Goal: Task Accomplishment & Management: Manage account settings

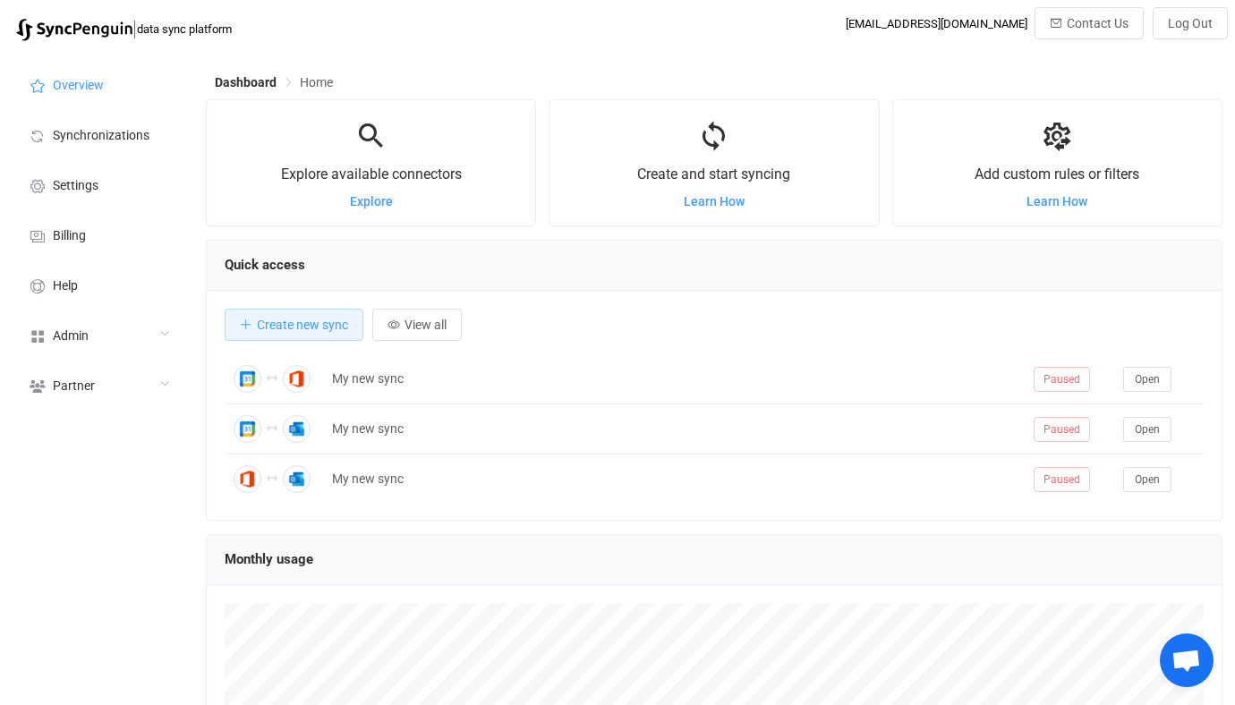
scroll to position [347, 1016]
click at [158, 327] on div "Admin" at bounding box center [98, 335] width 179 height 50
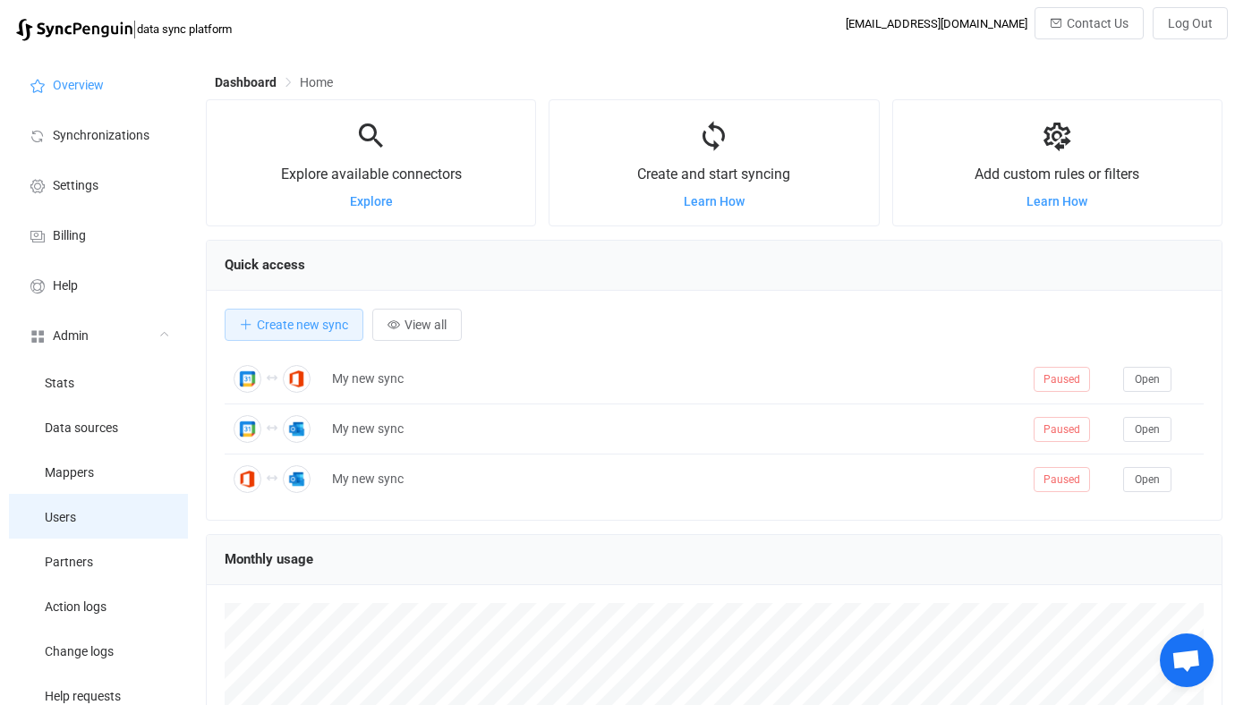
click at [96, 505] on li "Users" at bounding box center [98, 516] width 179 height 45
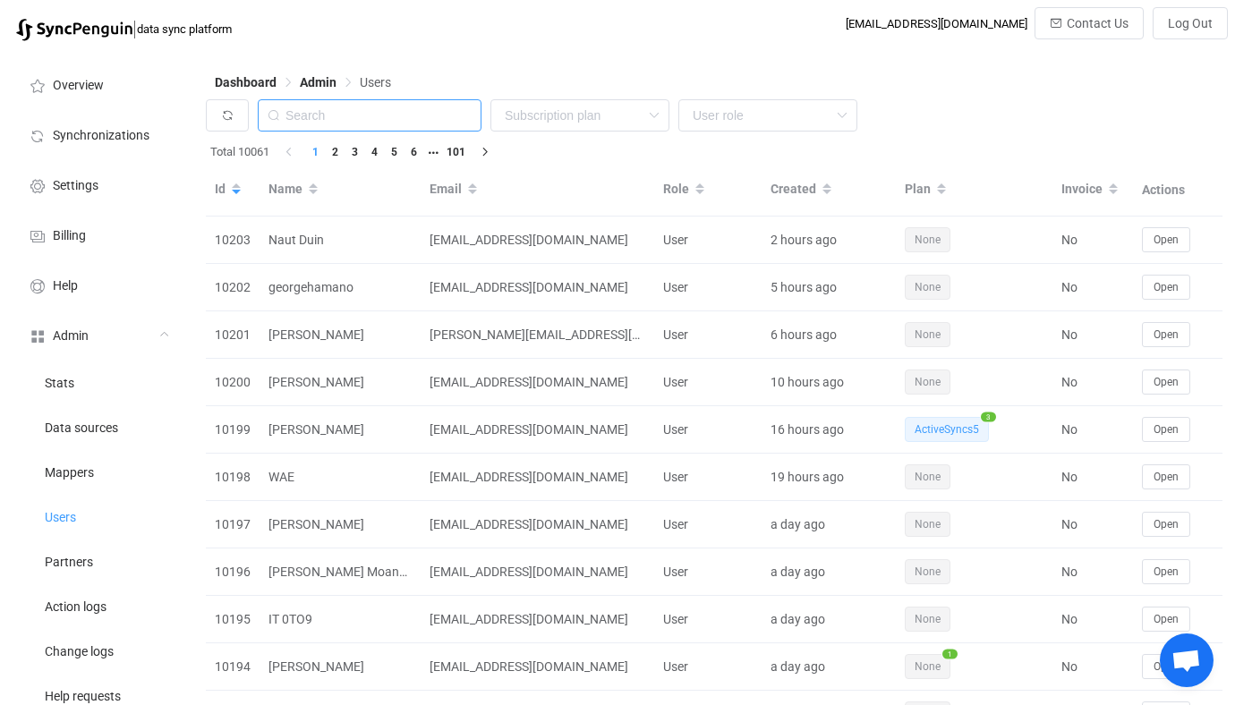
click at [403, 125] on input "text" at bounding box center [370, 115] width 224 height 32
type input "valantic"
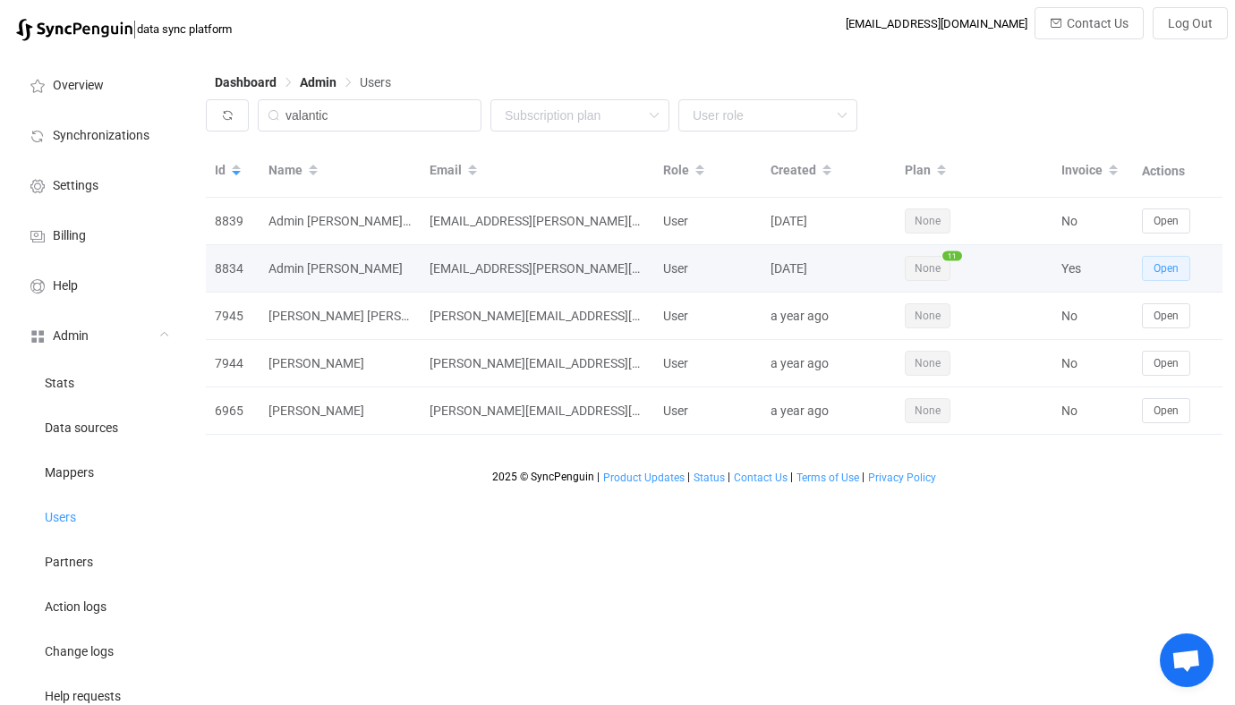
click at [1173, 264] on span "Open" at bounding box center [1165, 268] width 25 height 13
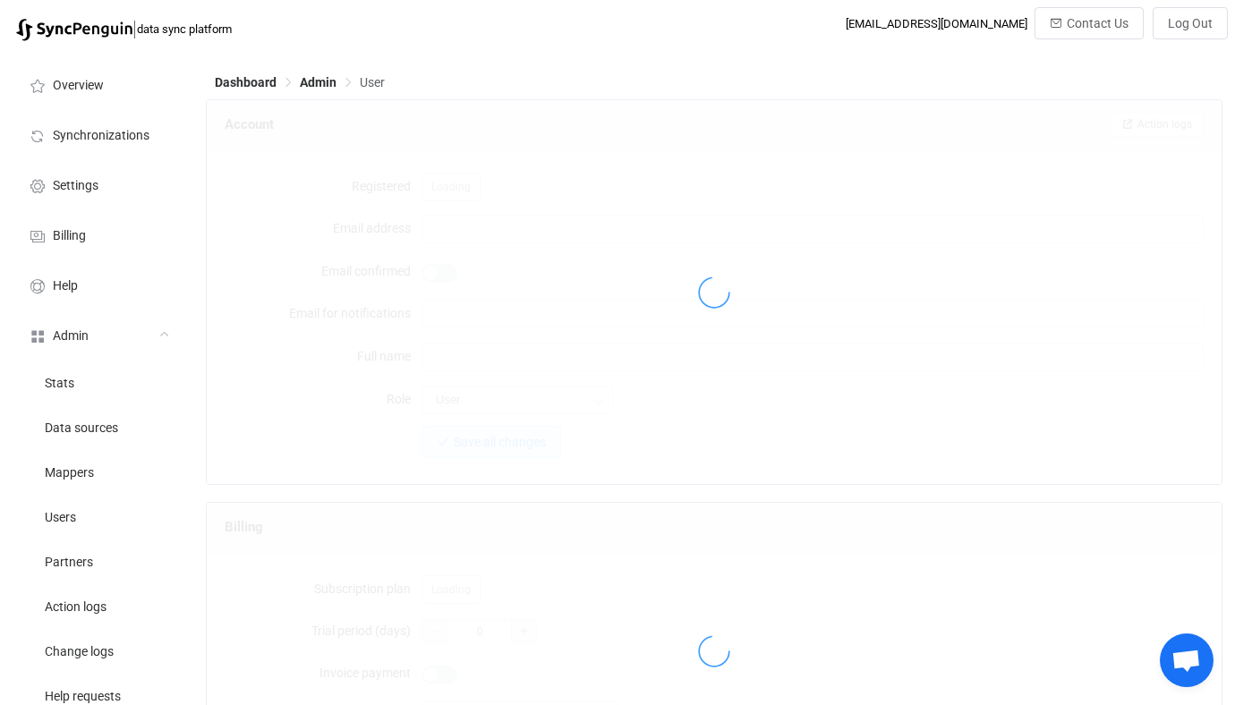
type input "admin.daniel.harzer@valantic.com"
type input "Admin Daniel Harzer"
type input "14"
type input "2025-08-25"
type input "50"
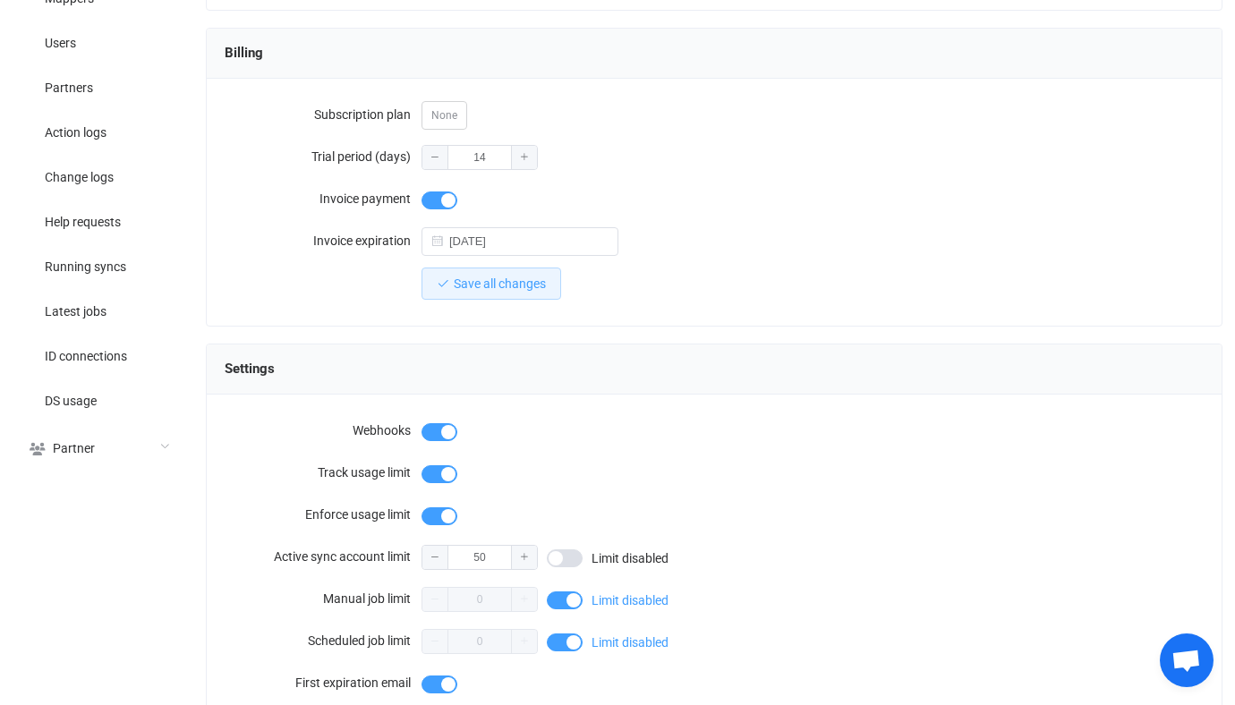
scroll to position [403, 0]
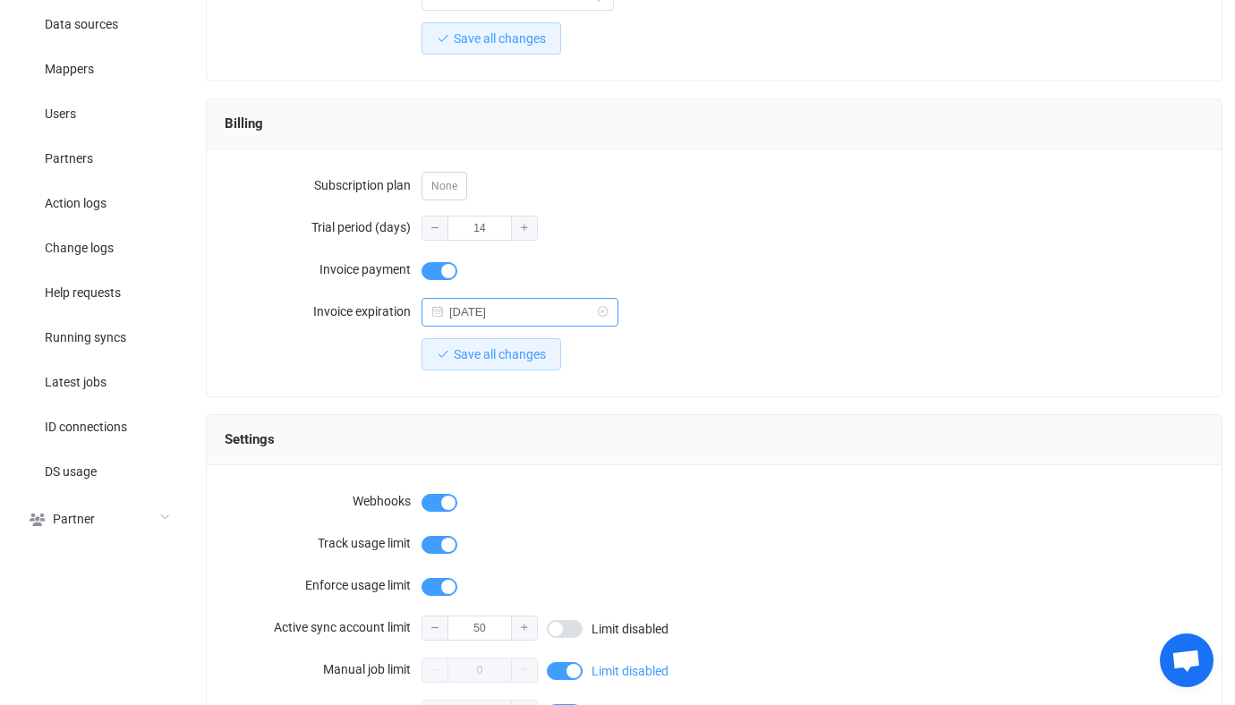
click at [499, 308] on input "2025-08-25" at bounding box center [519, 312] width 197 height 29
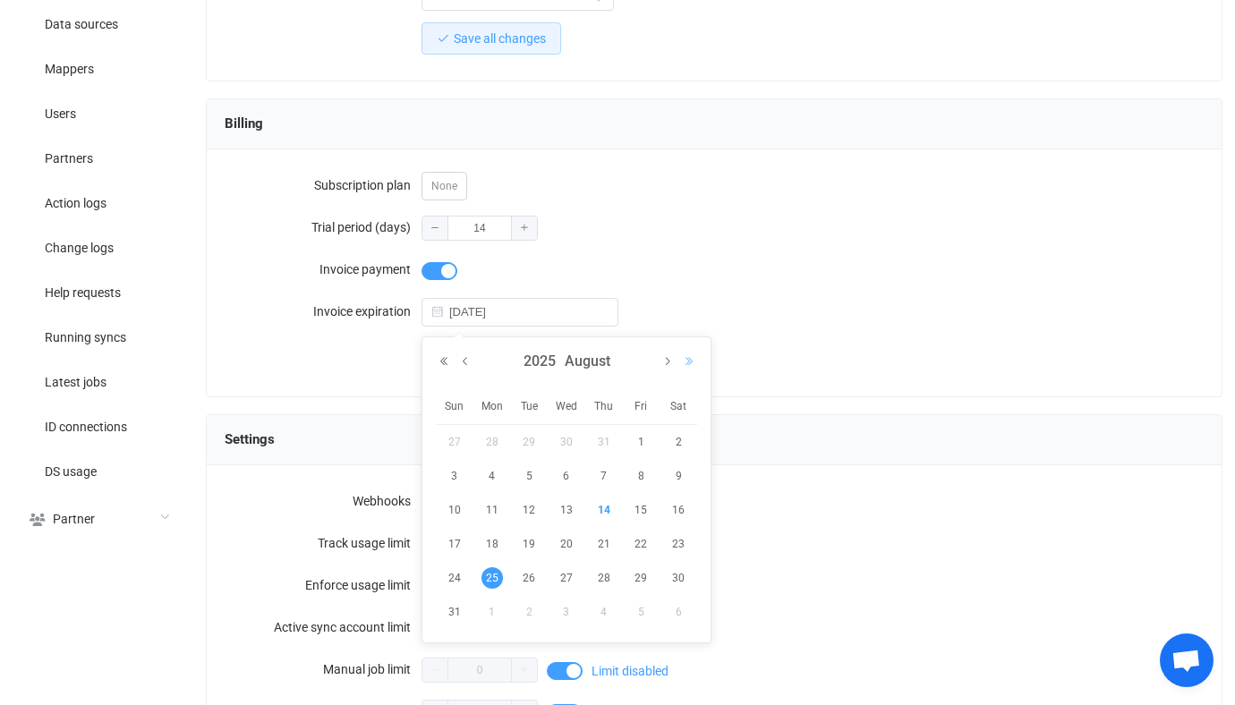
click at [689, 363] on button "Next Year" at bounding box center [688, 361] width 21 height 13
click at [565, 474] on span "5" at bounding box center [566, 475] width 21 height 21
type input "2026-08-05"
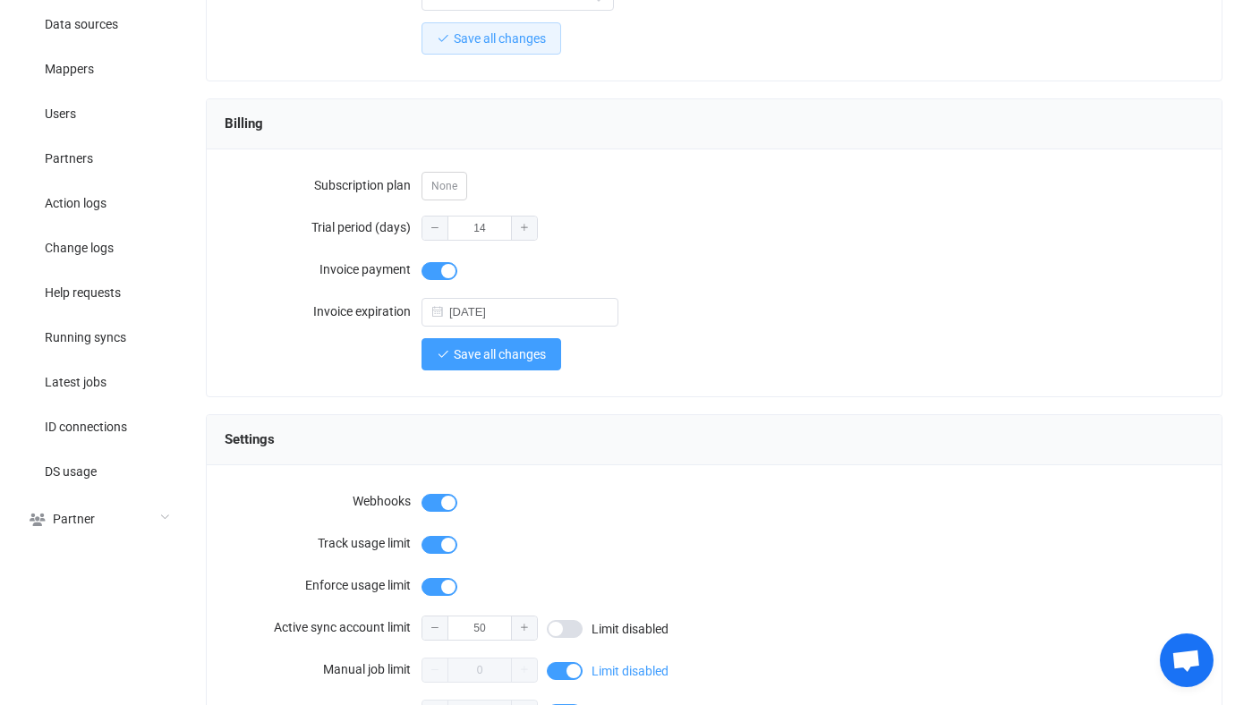
click at [512, 340] on button "Save all changes" at bounding box center [491, 354] width 140 height 32
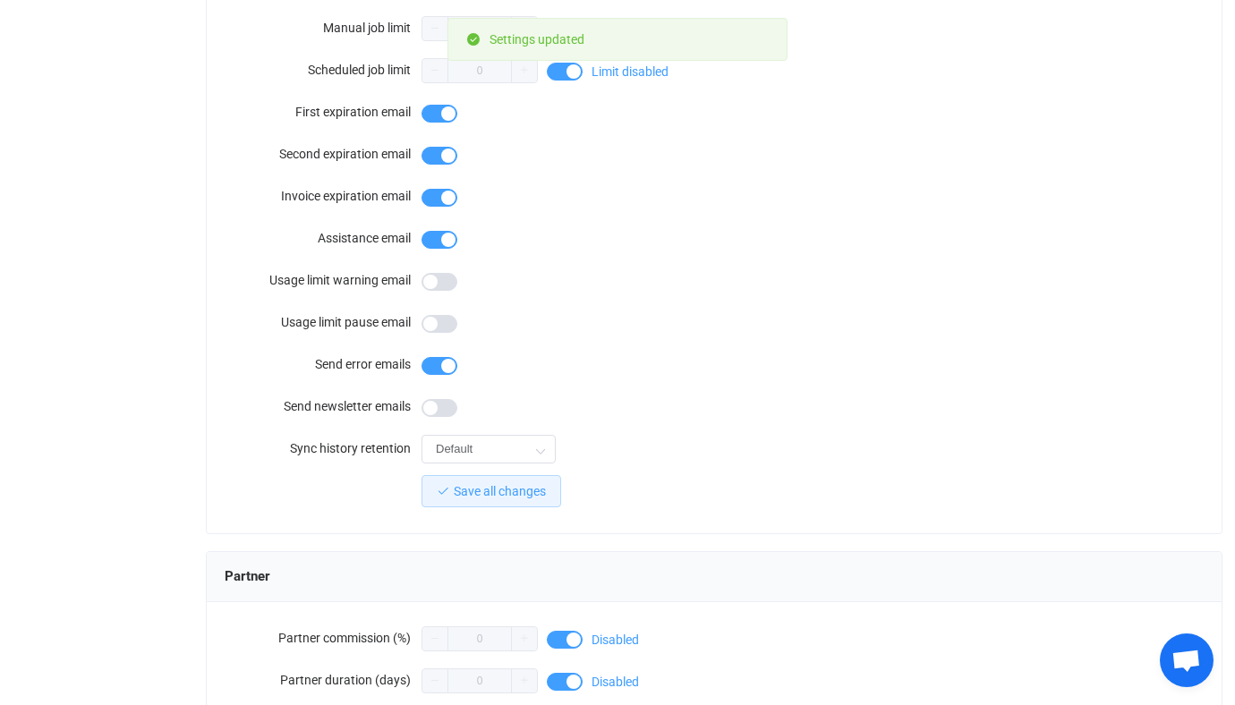
scroll to position [1036, 0]
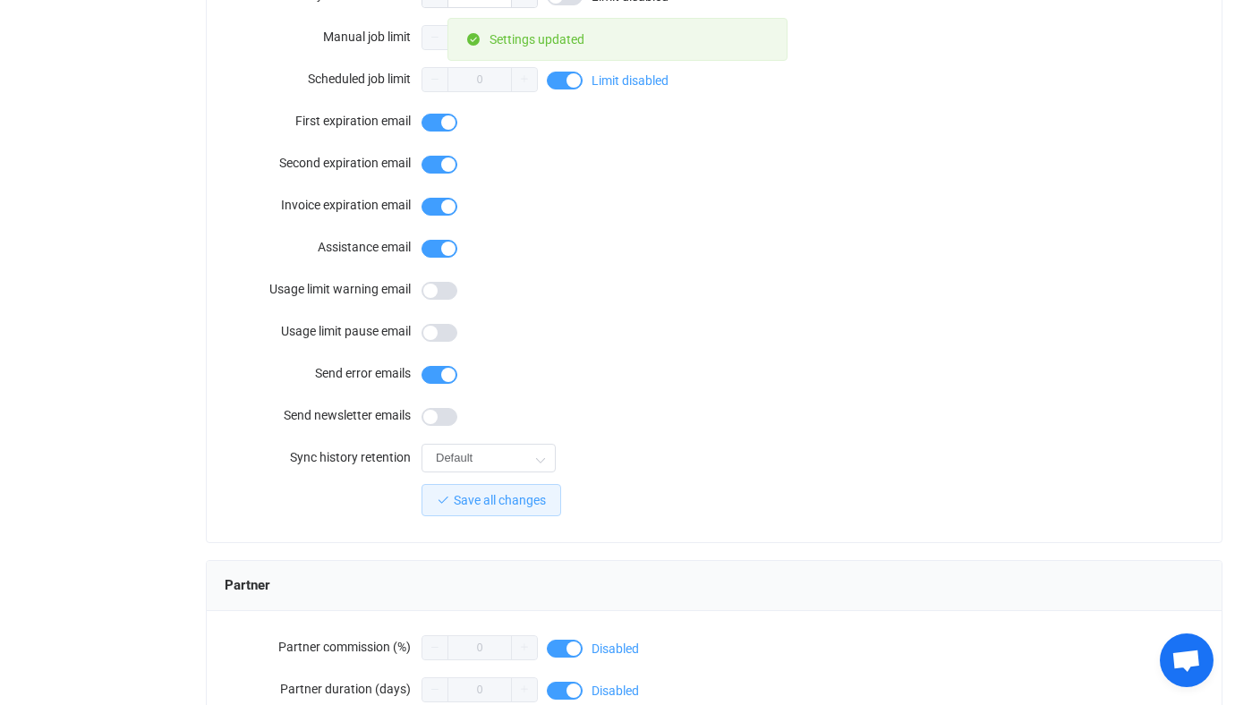
click at [446, 203] on span at bounding box center [439, 207] width 36 height 18
click at [456, 484] on button "Save all changes" at bounding box center [491, 500] width 140 height 32
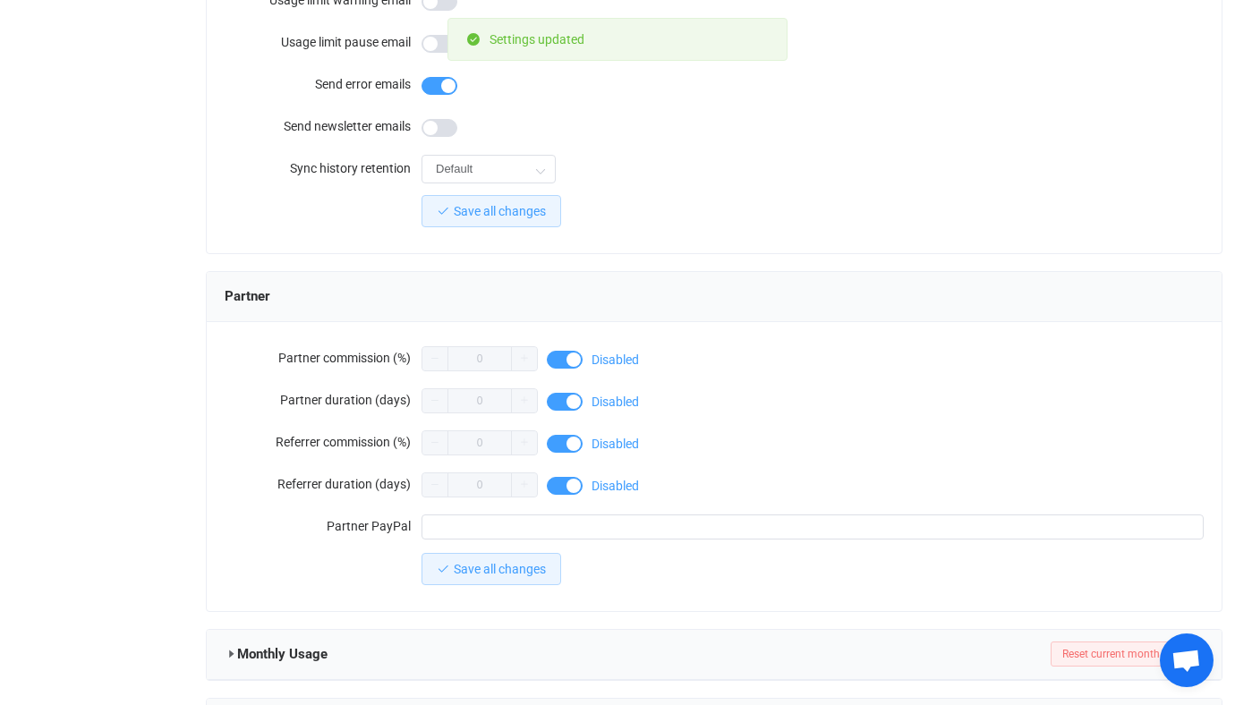
scroll to position [1659, 0]
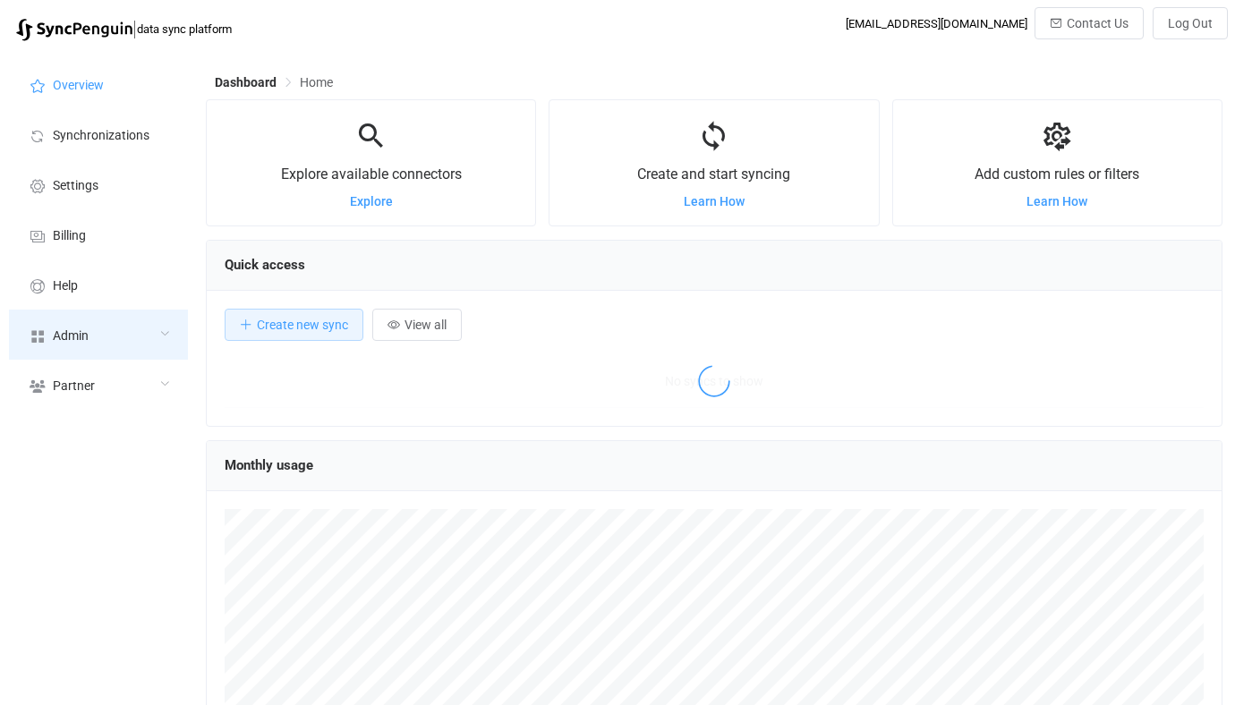
scroll to position [347, 1016]
click at [174, 349] on div "Admin" at bounding box center [98, 335] width 179 height 50
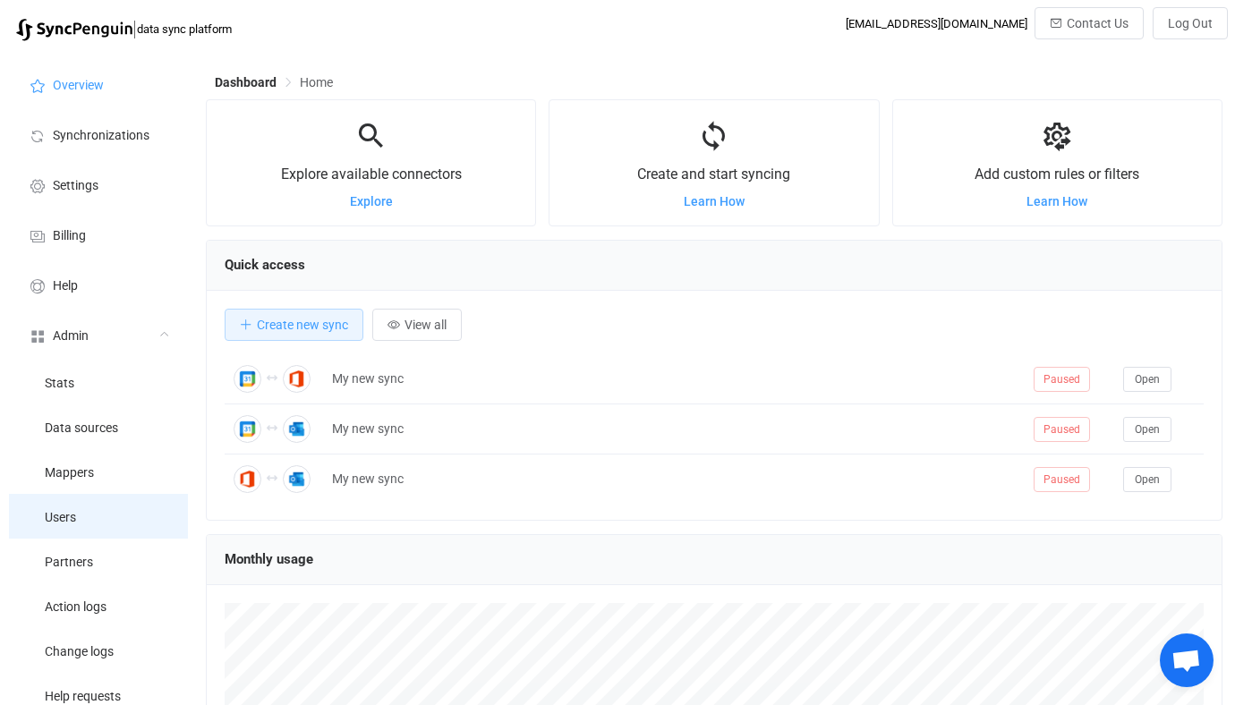
click at [91, 506] on li "Users" at bounding box center [98, 516] width 179 height 45
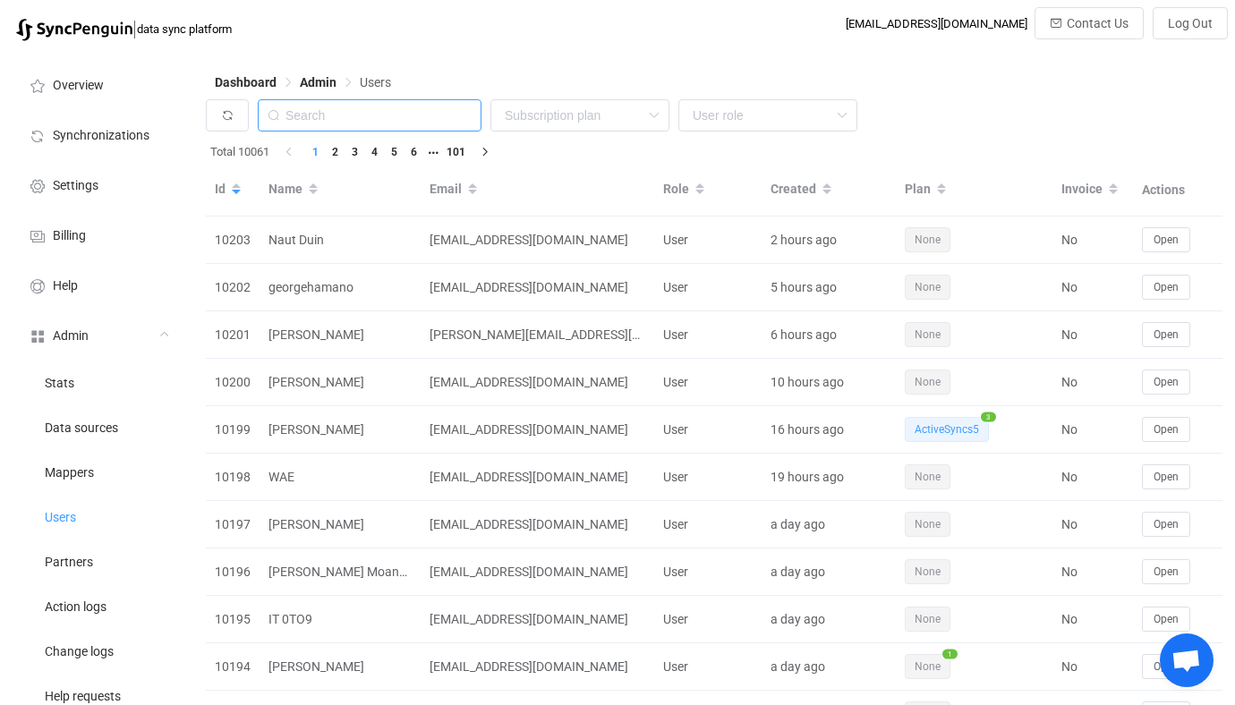
click at [363, 130] on input "text" at bounding box center [370, 115] width 224 height 32
paste input "andrew.harrison@clarksonevans.co.uk"
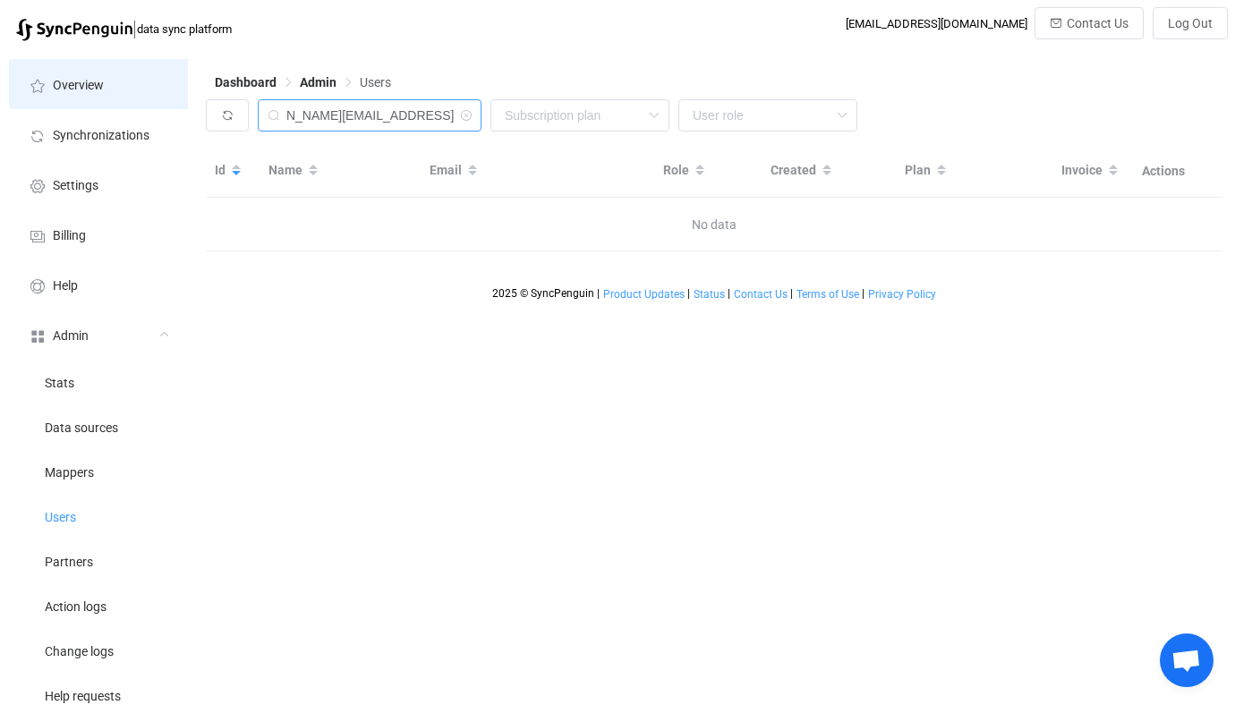
drag, startPoint x: 337, startPoint y: 113, endPoint x: 130, endPoint y: 106, distance: 207.7
click at [130, 106] on div "Overview Synchronizations Settings Billing Help Admin Stats Data sources Mapper…" at bounding box center [617, 502] width 1235 height 905
type input "clarksonevans.co.uk"
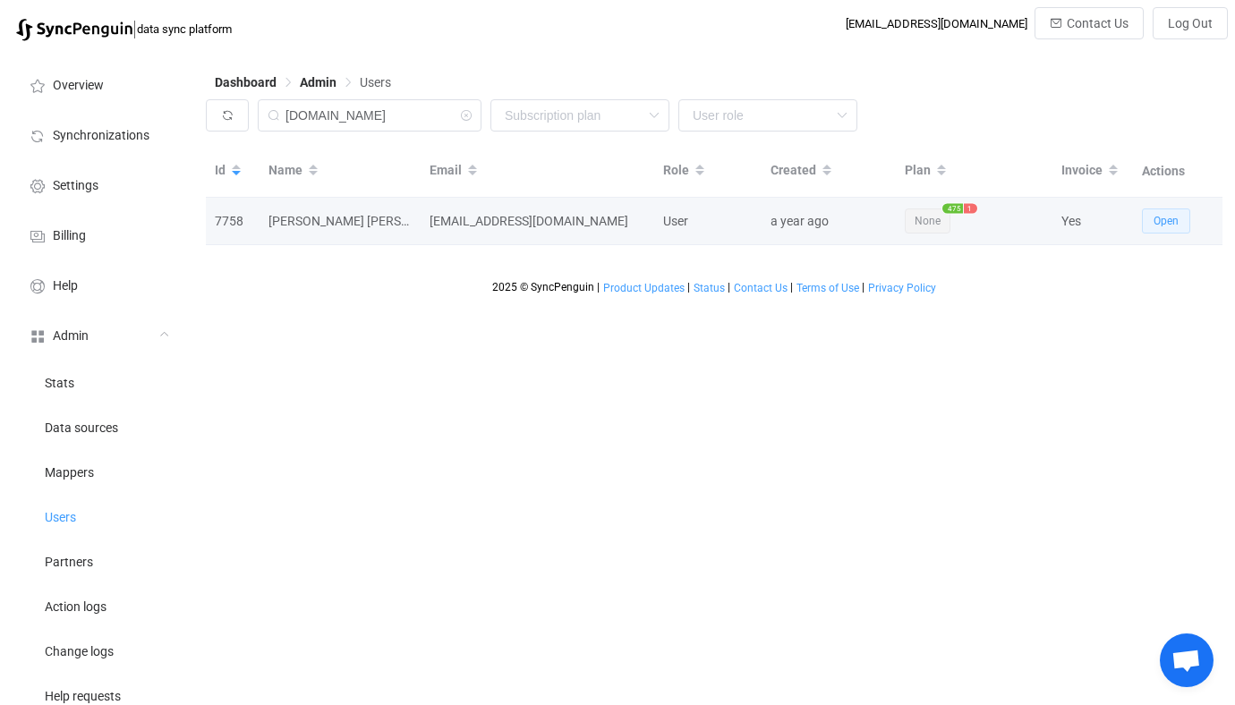
click at [1163, 224] on span "Open" at bounding box center [1165, 221] width 25 height 13
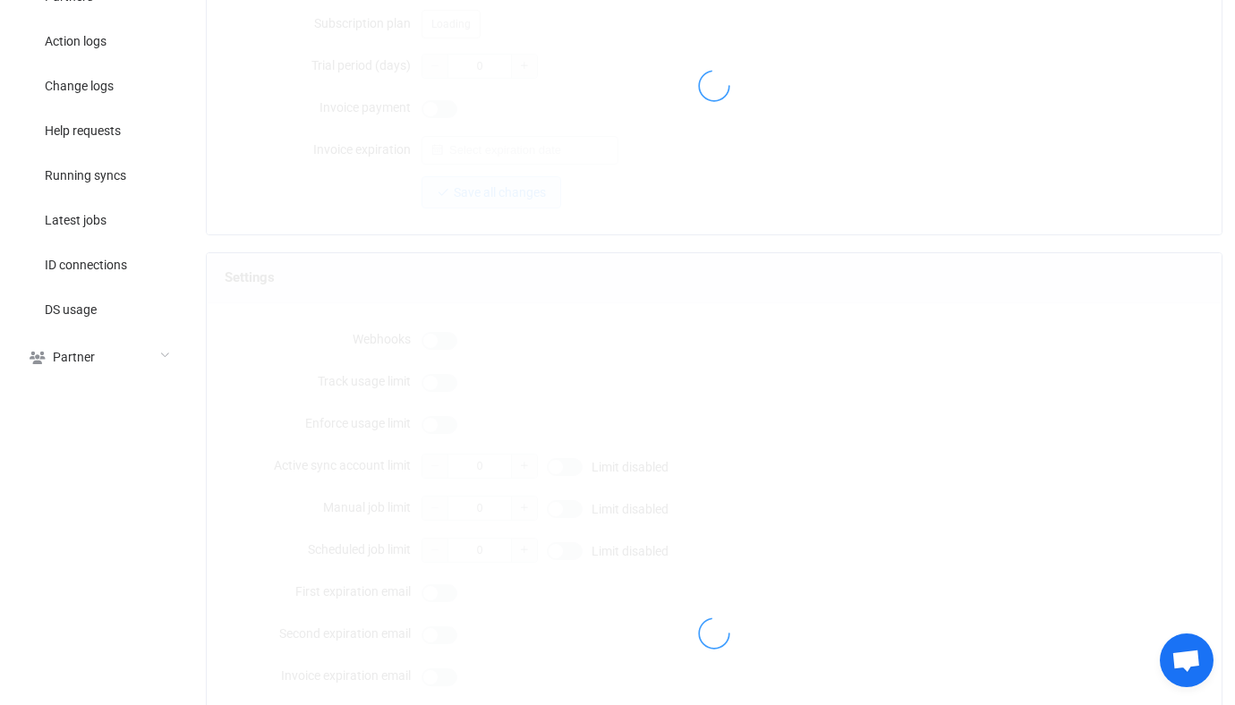
type input "it@clarksonevans.co.uk"
type input "Clarkson Evans IT"
type input "14"
type input "2025-09-30"
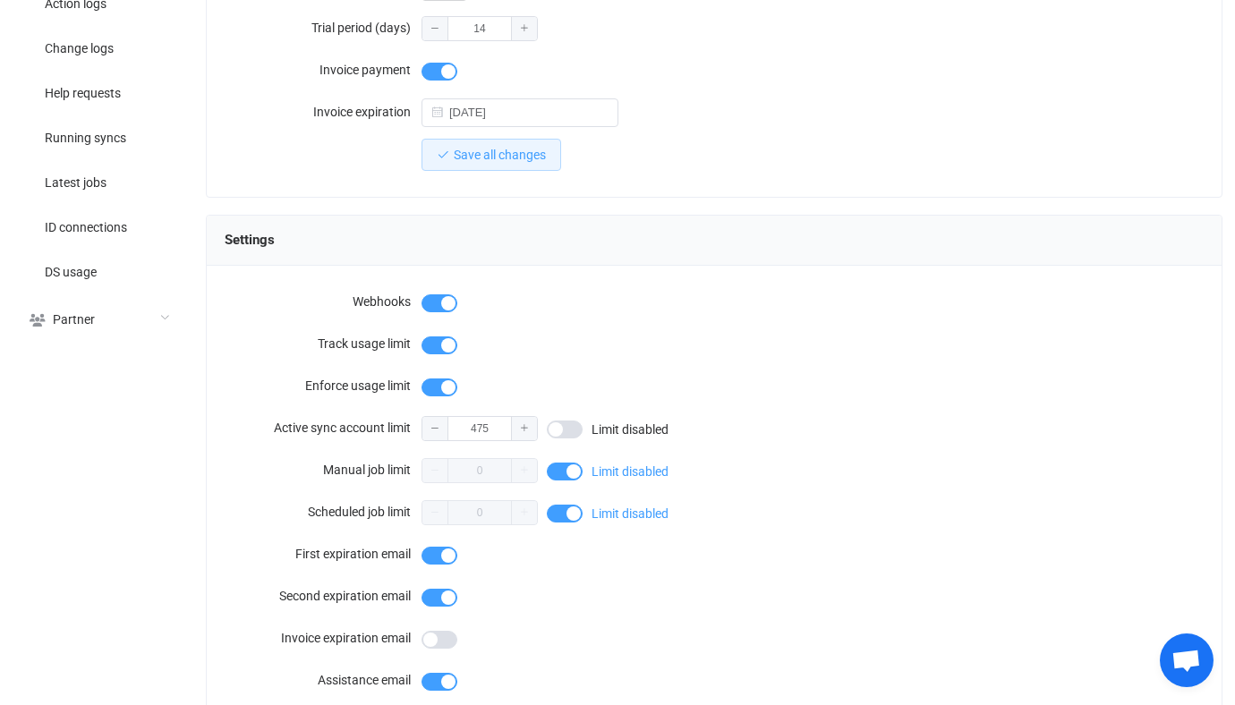
scroll to position [608, 0]
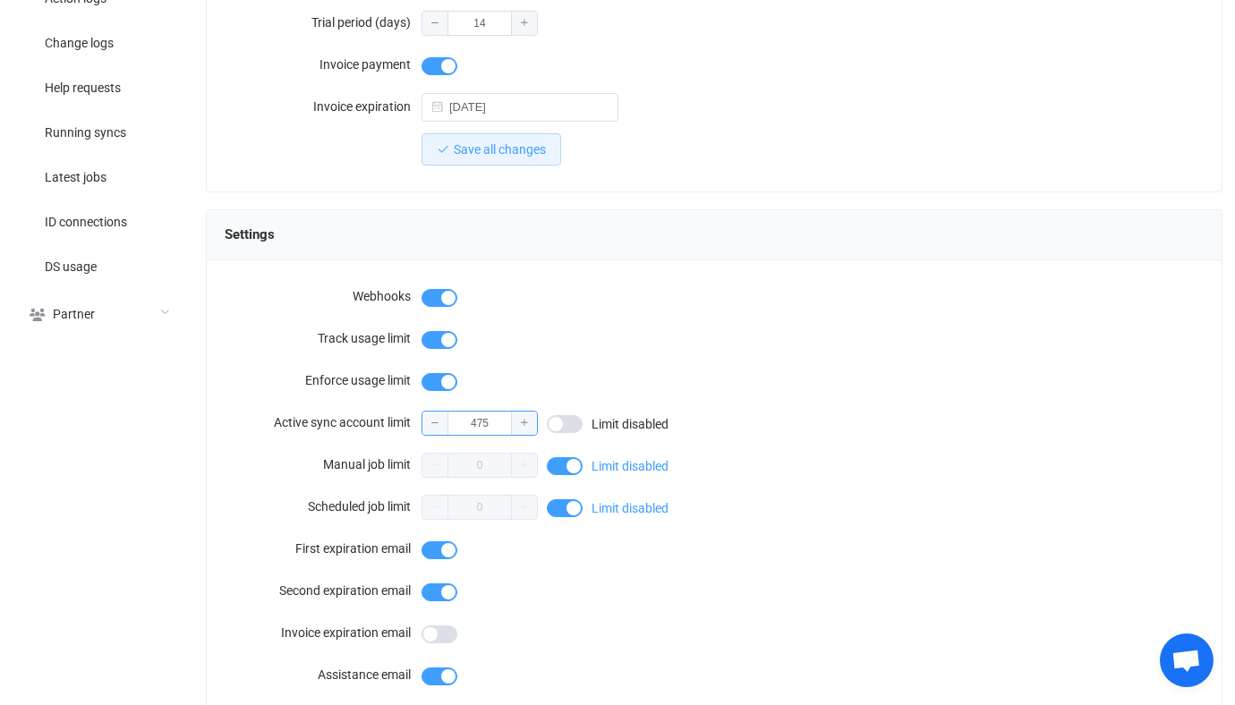
click at [494, 414] on input "475" at bounding box center [479, 423] width 116 height 25
type input "4"
type input "500"
click at [599, 320] on div at bounding box center [812, 338] width 782 height 36
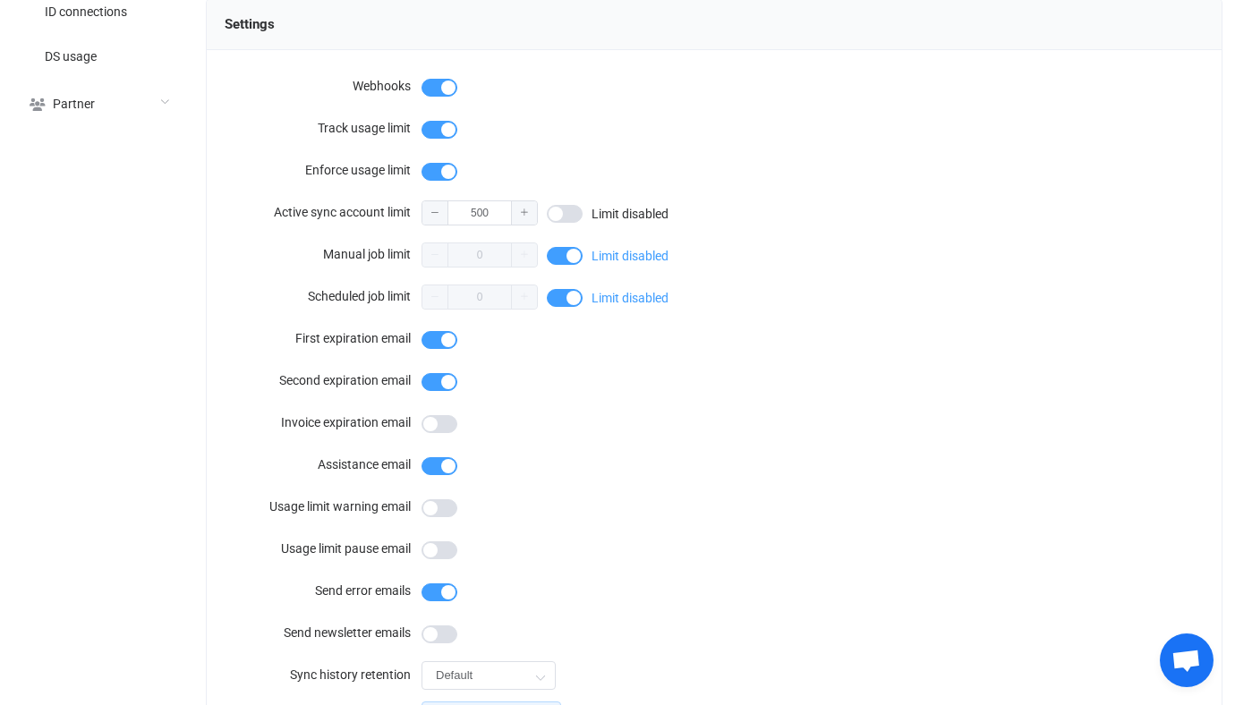
scroll to position [1031, 0]
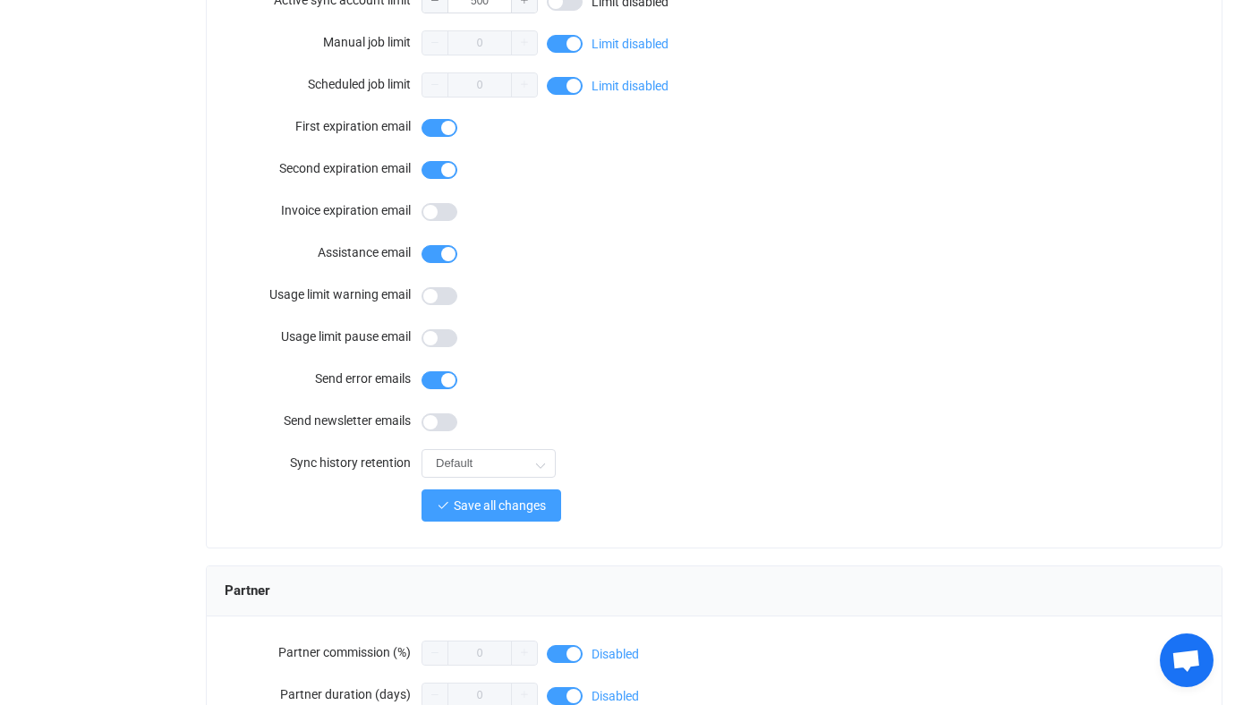
click at [516, 498] on span "Save all changes" at bounding box center [500, 505] width 92 height 14
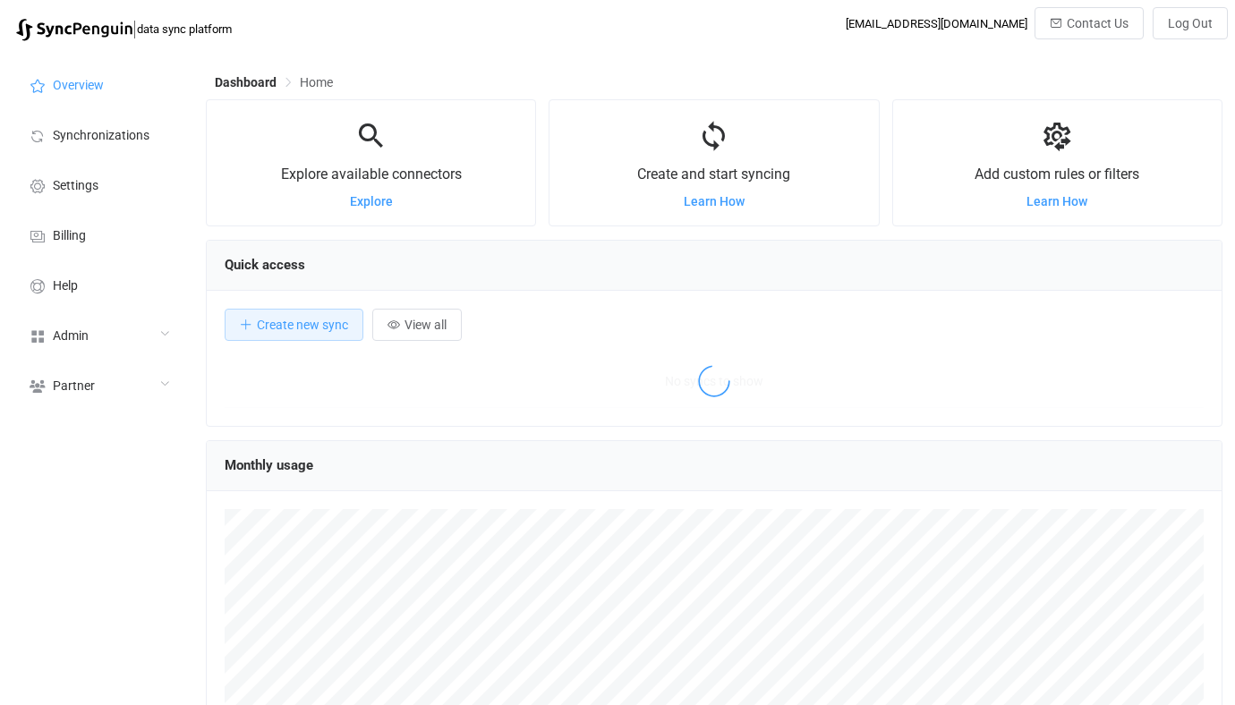
scroll to position [347, 1016]
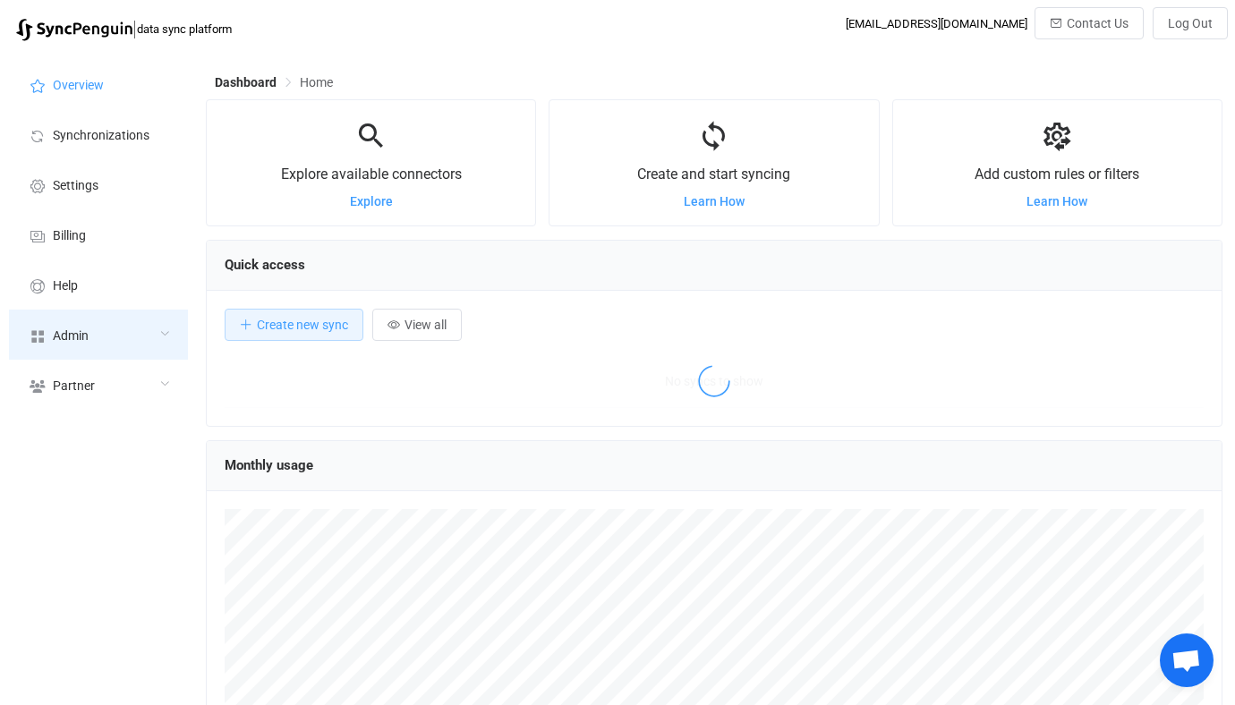
click at [162, 342] on div "Admin" at bounding box center [98, 335] width 179 height 50
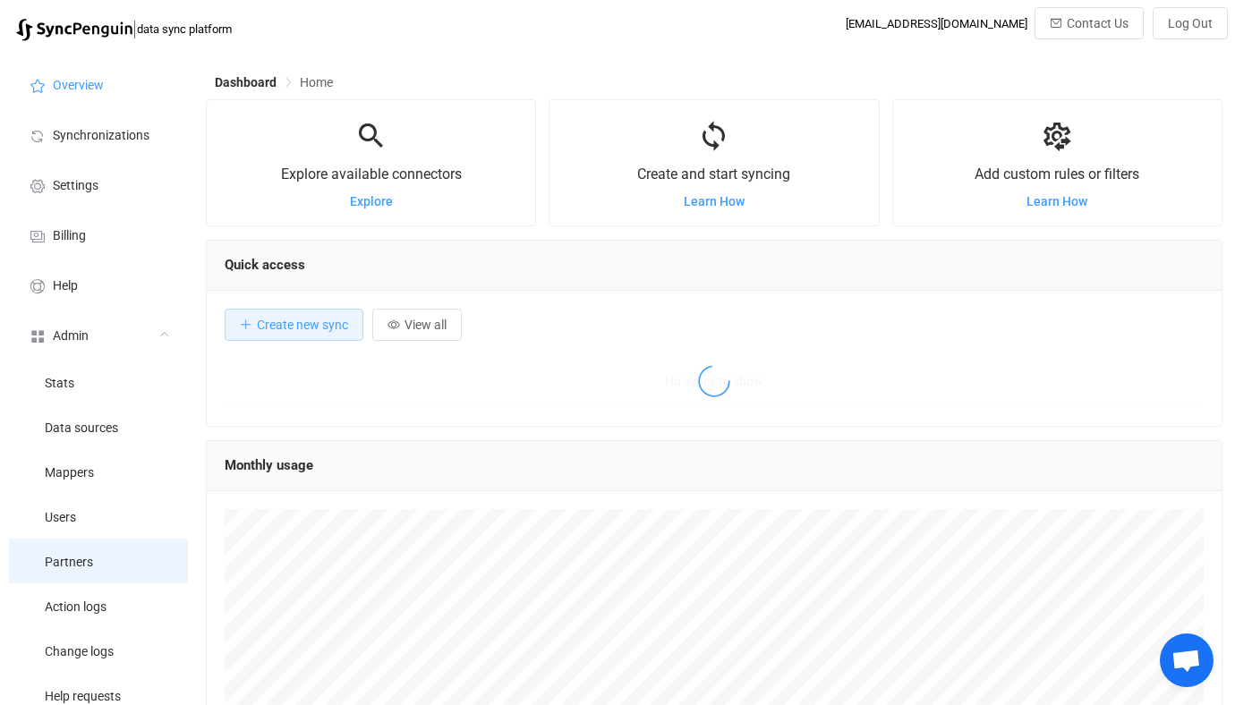
click at [97, 546] on li "Partners" at bounding box center [98, 561] width 179 height 45
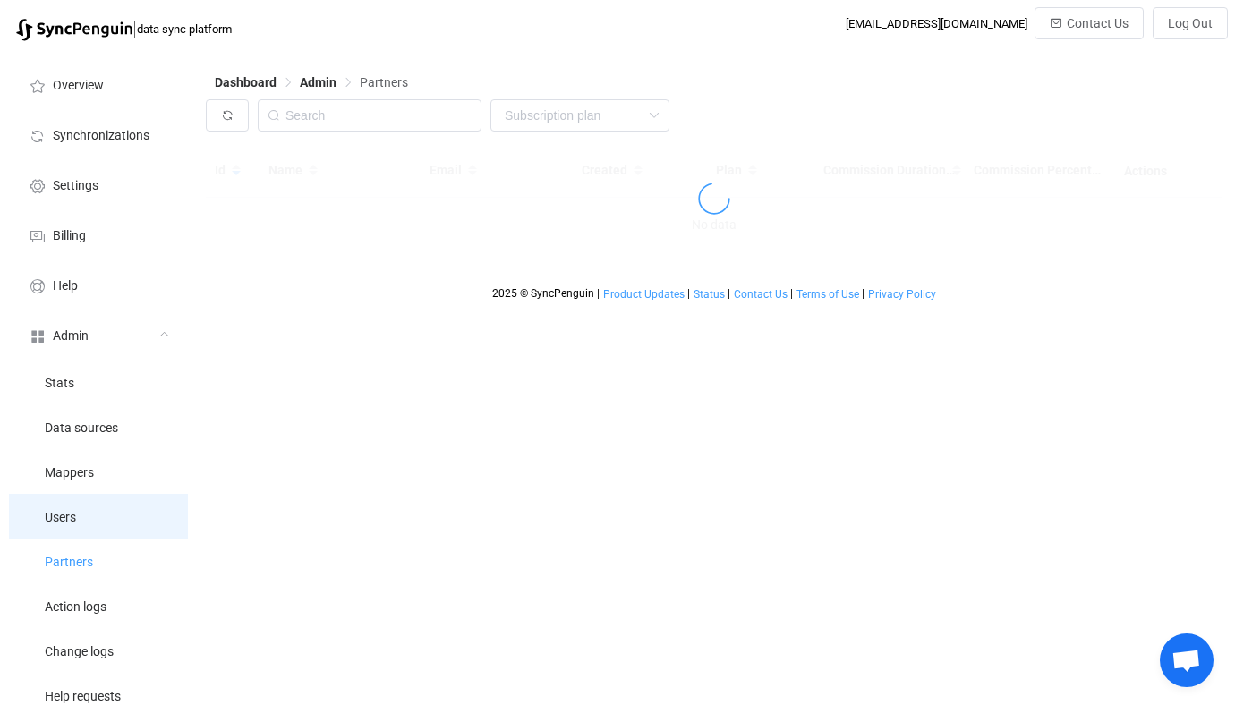
click at [101, 508] on li "Users" at bounding box center [98, 516] width 179 height 45
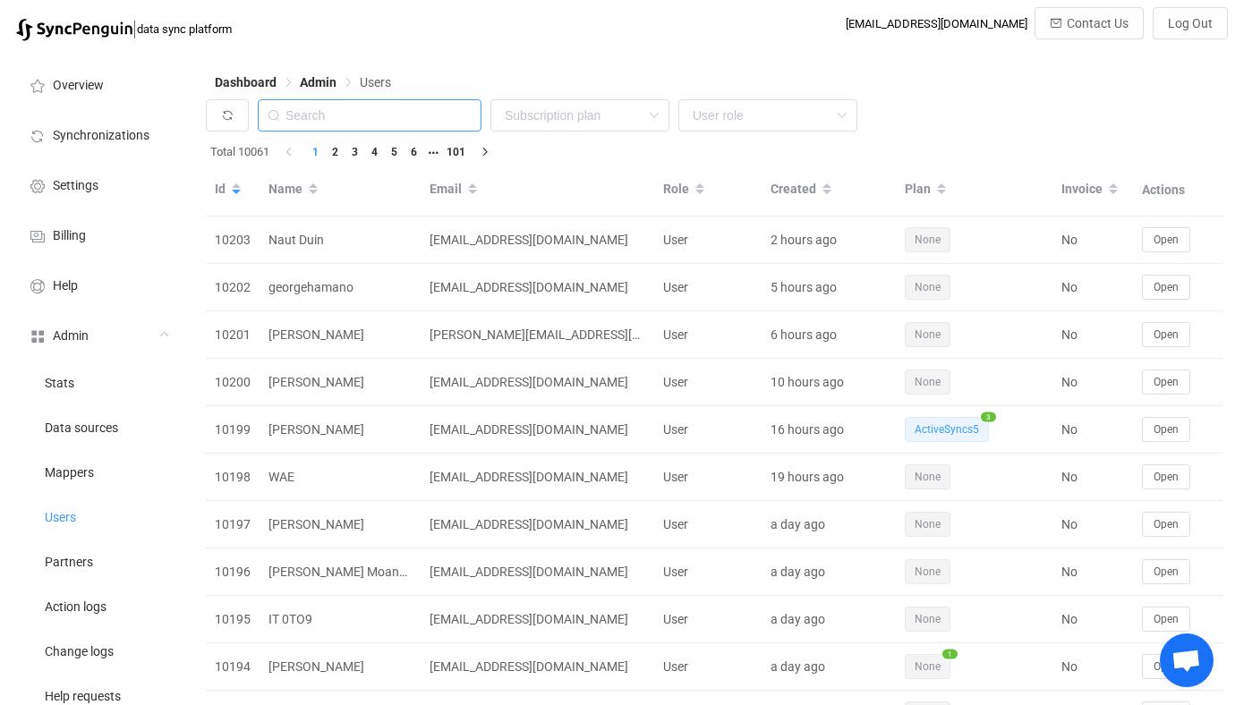
click at [347, 124] on input "text" at bounding box center [370, 115] width 224 height 32
paste input "andrew.harrison@clarksonevans.co.uk"
type input "clarksonevans.co.uk"
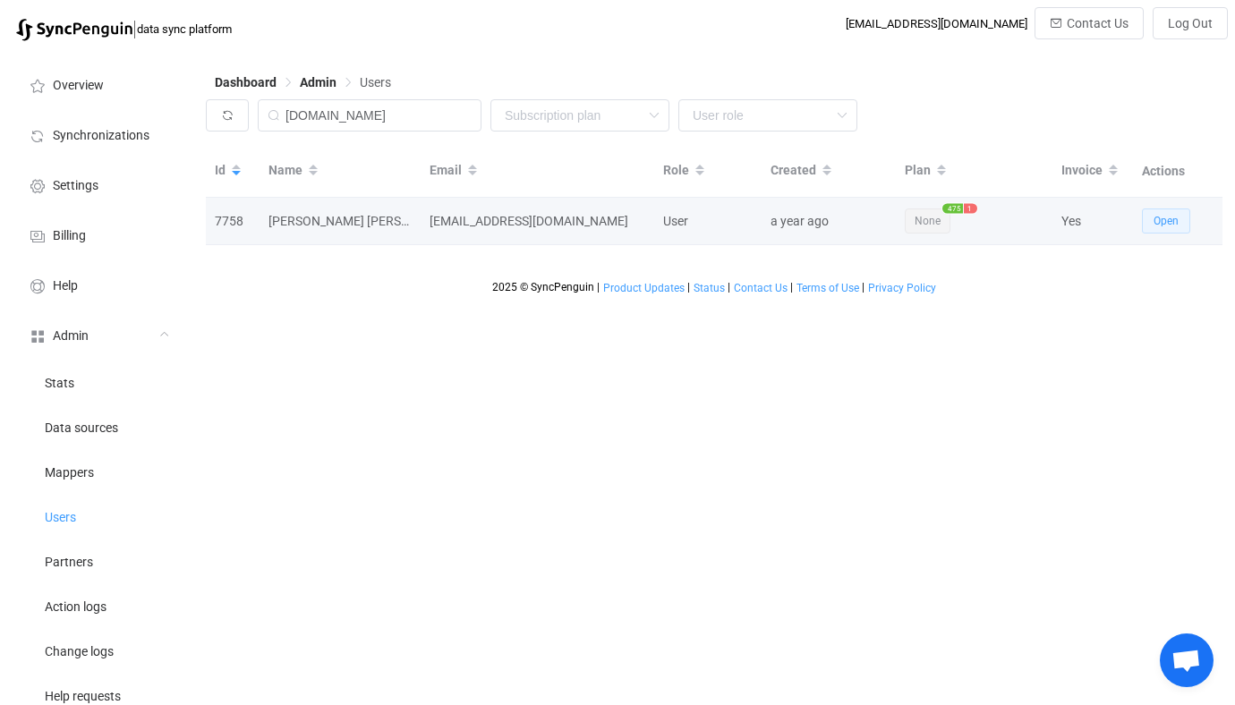
click at [1166, 220] on span "Open" at bounding box center [1165, 221] width 25 height 13
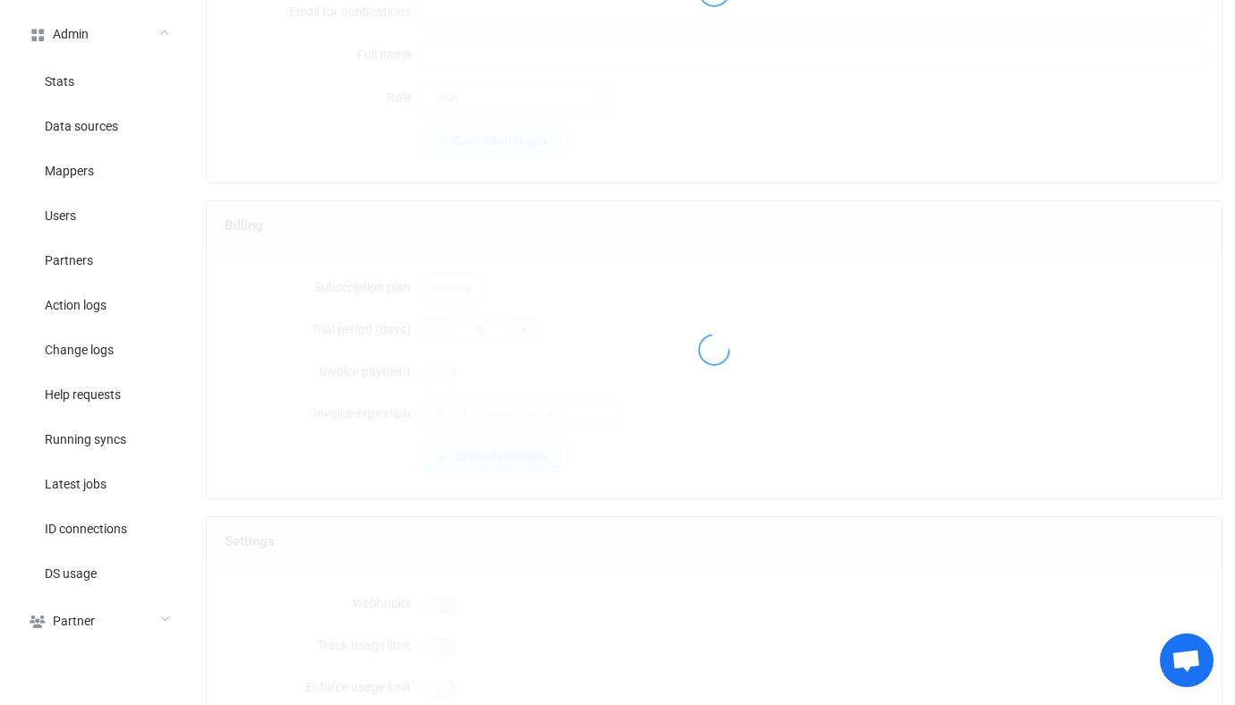
type input "[EMAIL_ADDRESS][DOMAIN_NAME]"
type input "[PERSON_NAME] [PERSON_NAME] IT"
type input "14"
type input "[DATE]"
type input "500"
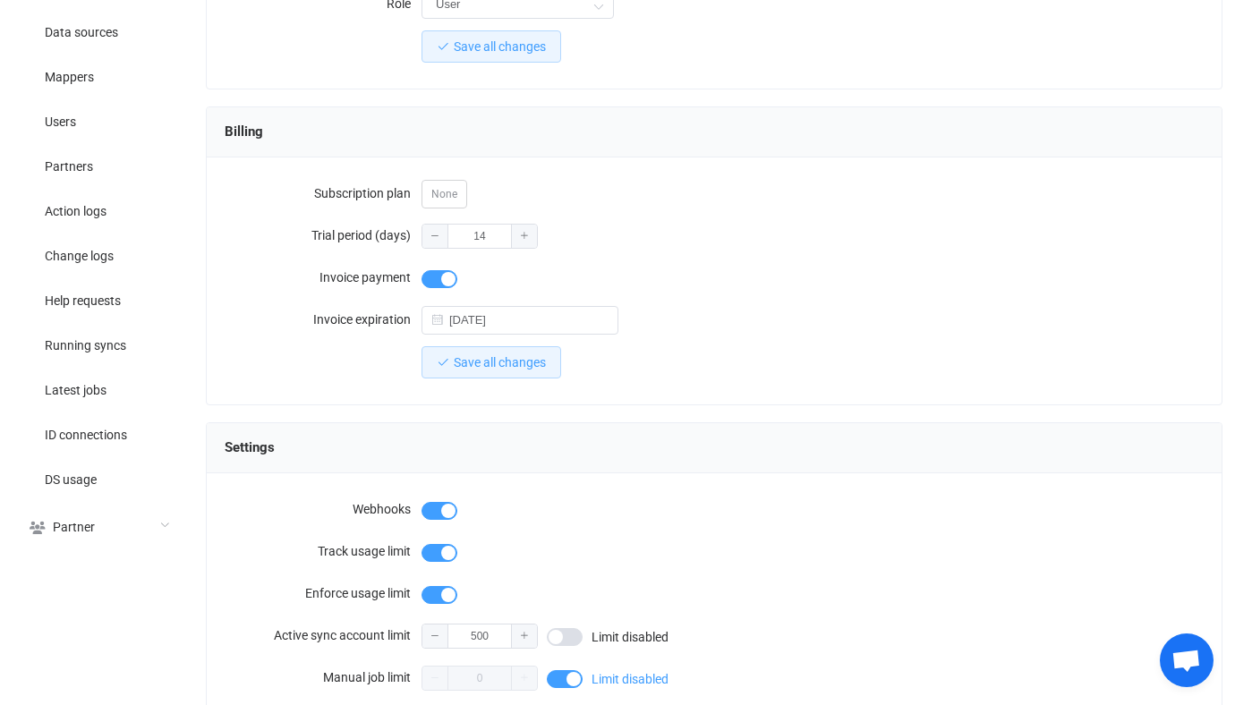
scroll to position [396, 0]
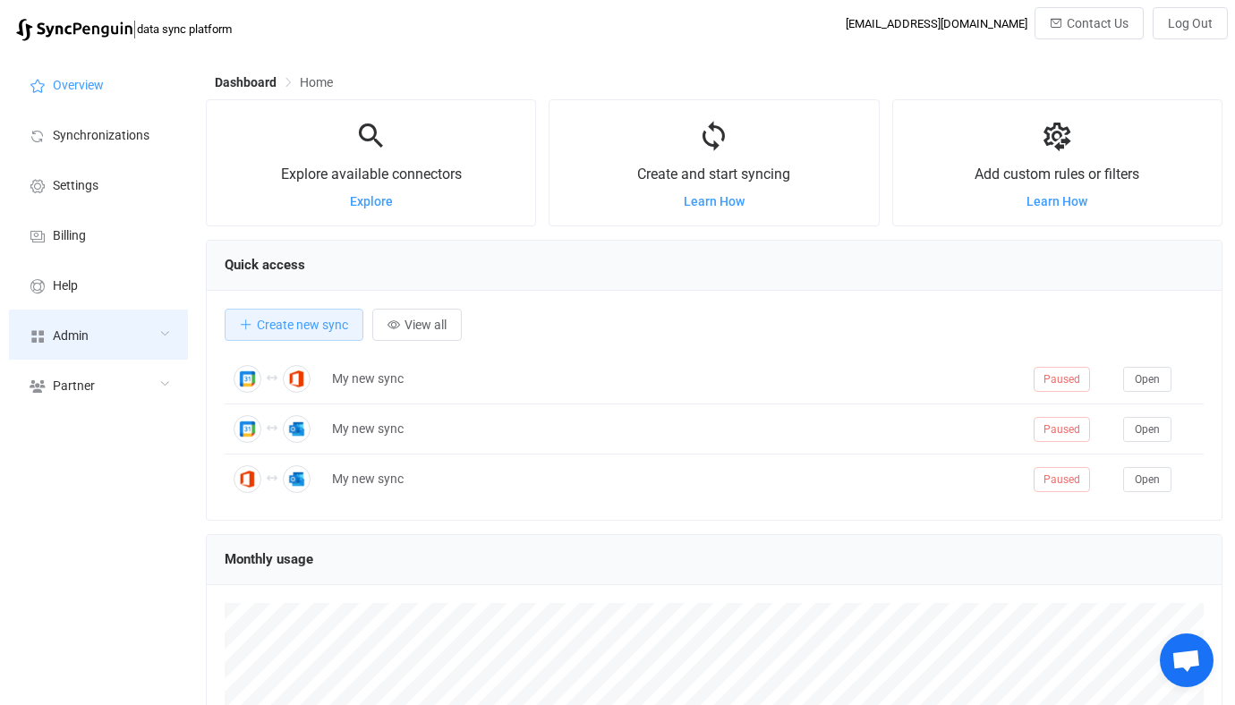
scroll to position [347, 1016]
click at [126, 335] on div "Admin" at bounding box center [98, 335] width 179 height 50
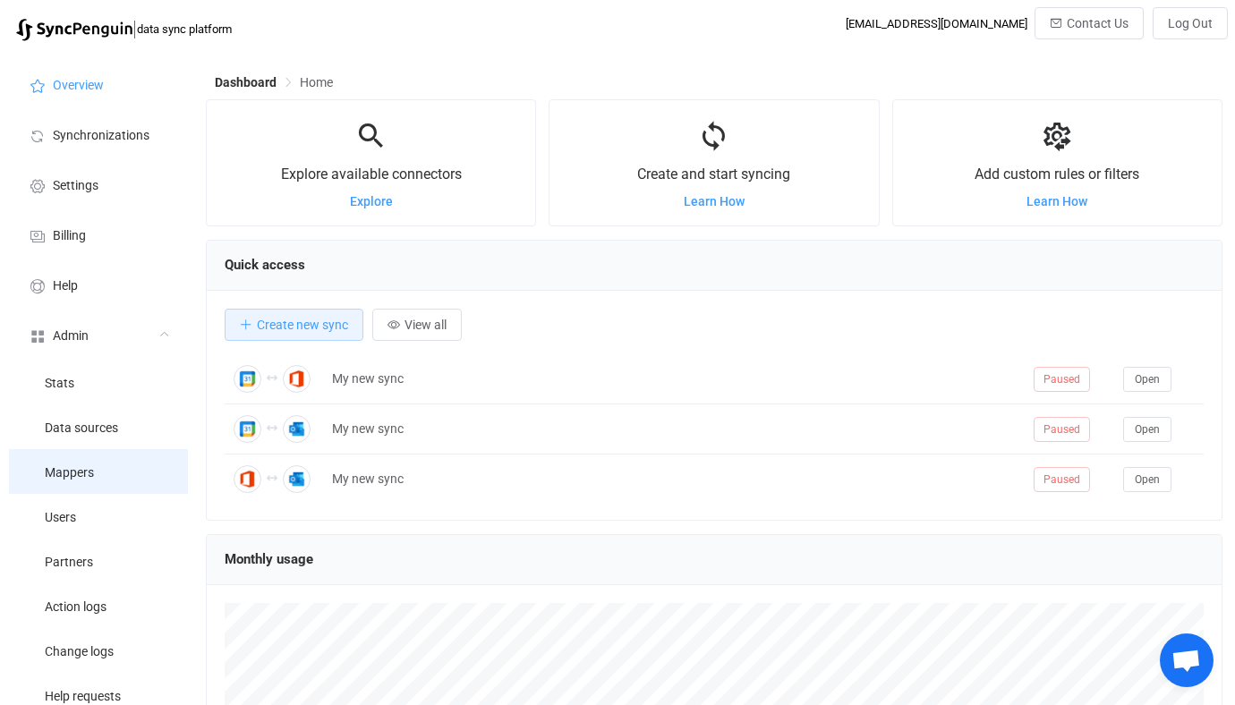
click at [115, 493] on li "Mappers" at bounding box center [98, 471] width 179 height 45
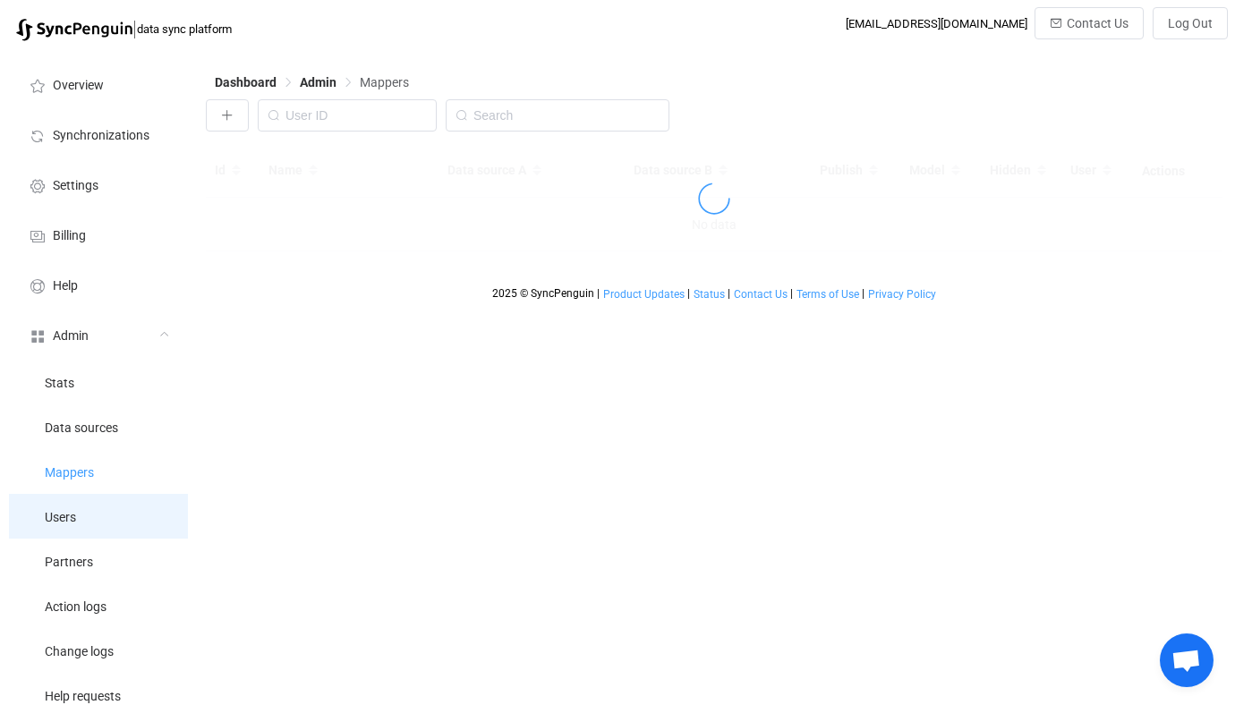
click at [126, 513] on li "Users" at bounding box center [98, 516] width 179 height 45
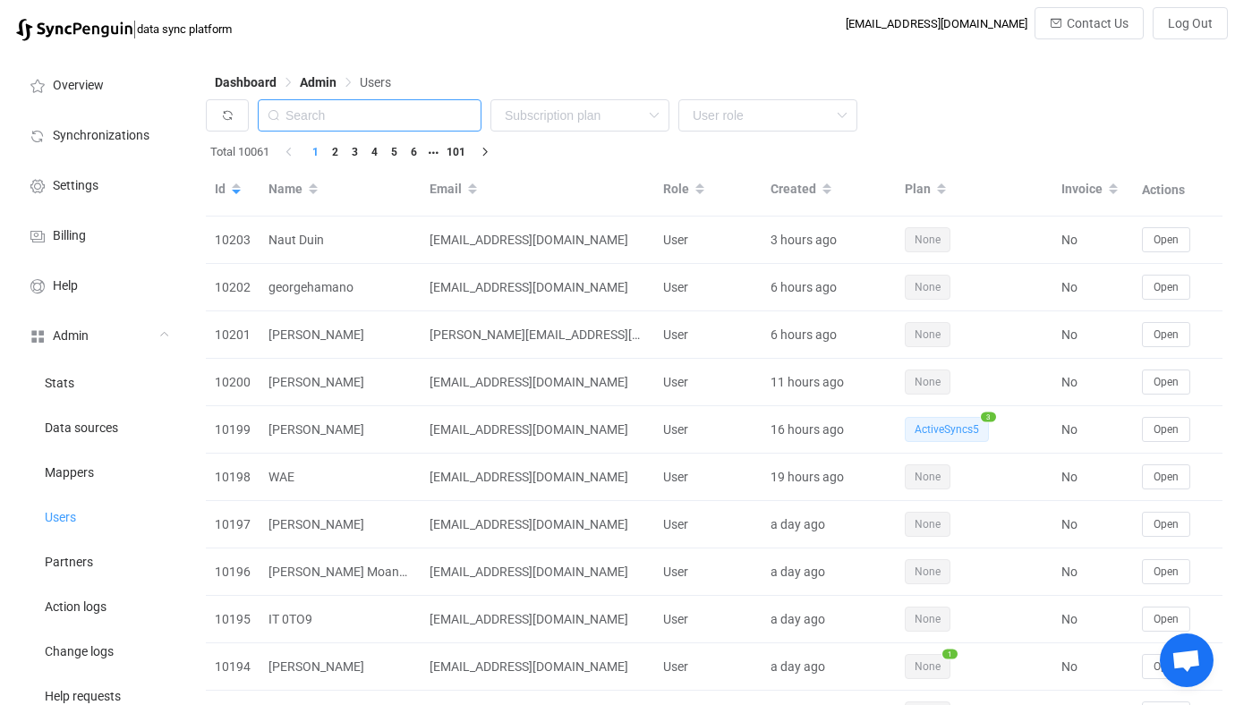
click at [381, 104] on input "text" at bounding box center [370, 115] width 224 height 32
paste input "grahammedia.com"
type input "grahammedia.com"
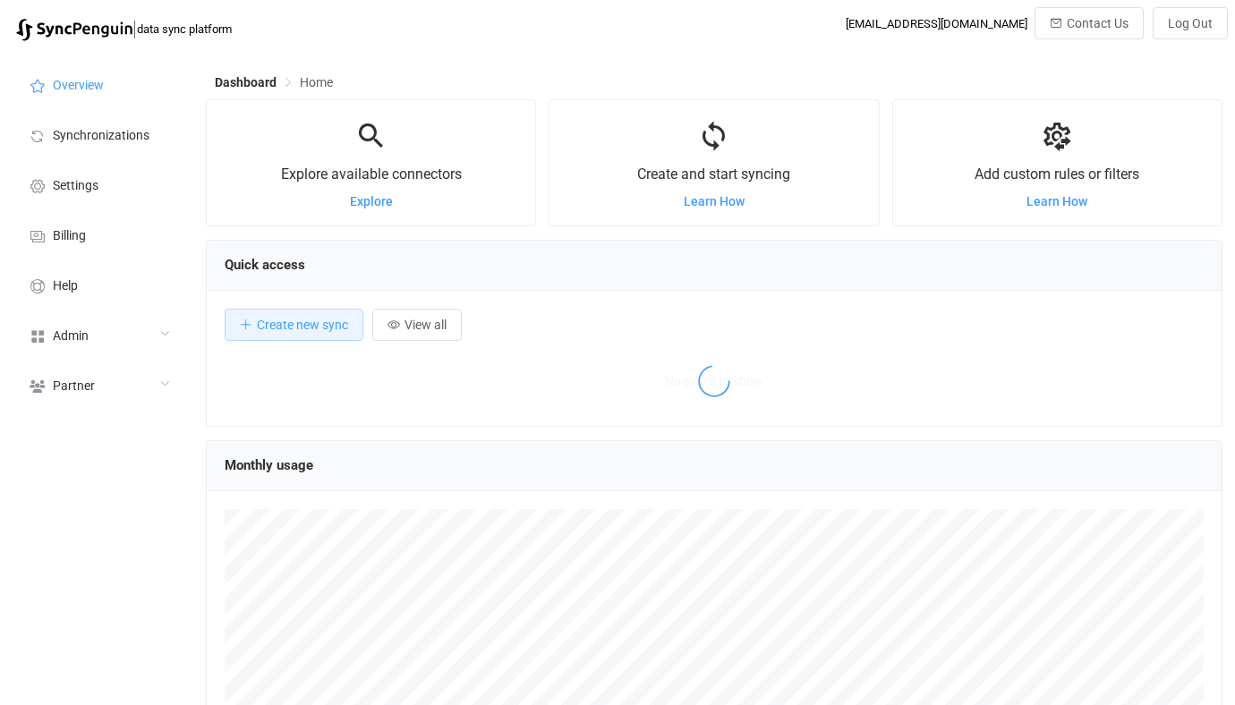
scroll to position [347, 1016]
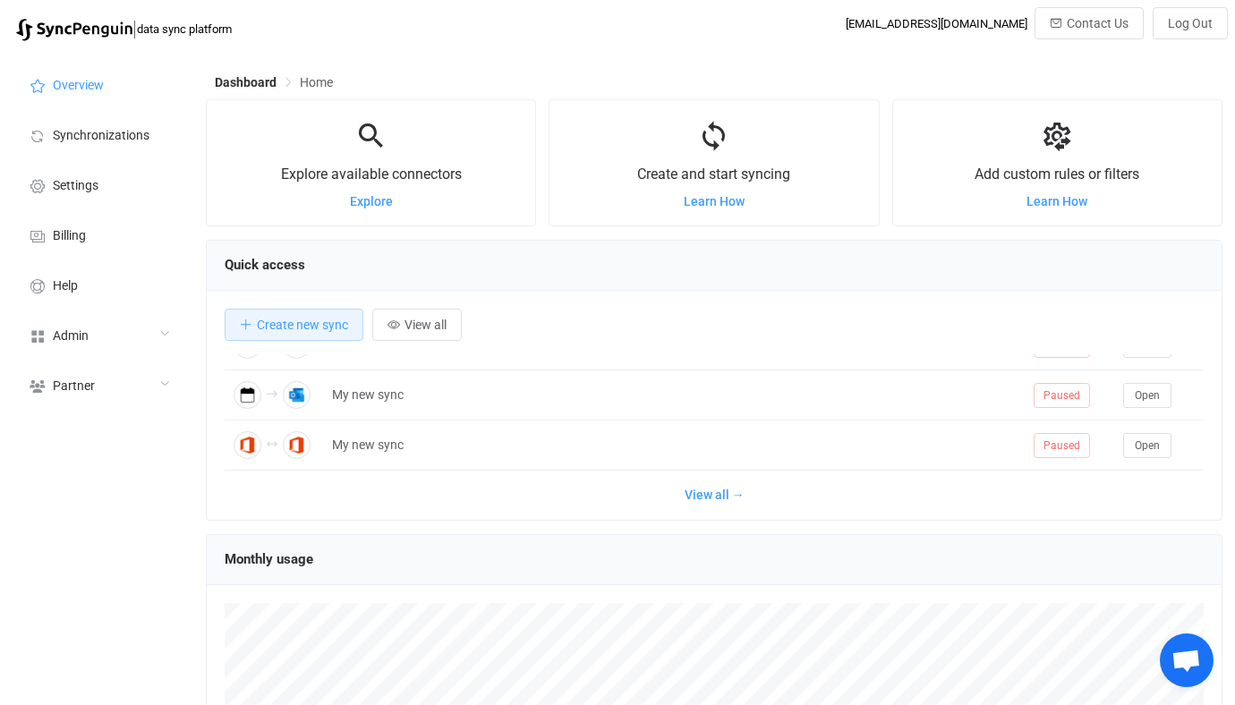
scroll to position [333, 0]
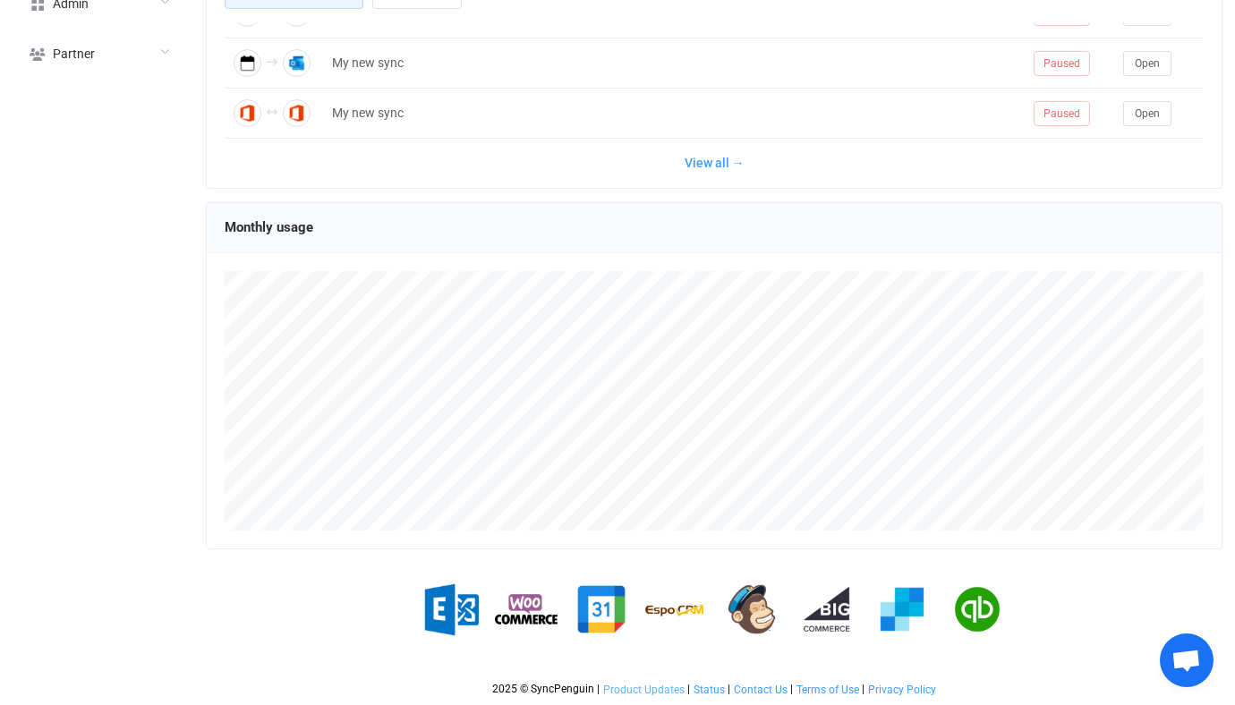
click at [653, 674] on span "Product Updates" at bounding box center [643, 689] width 81 height 13
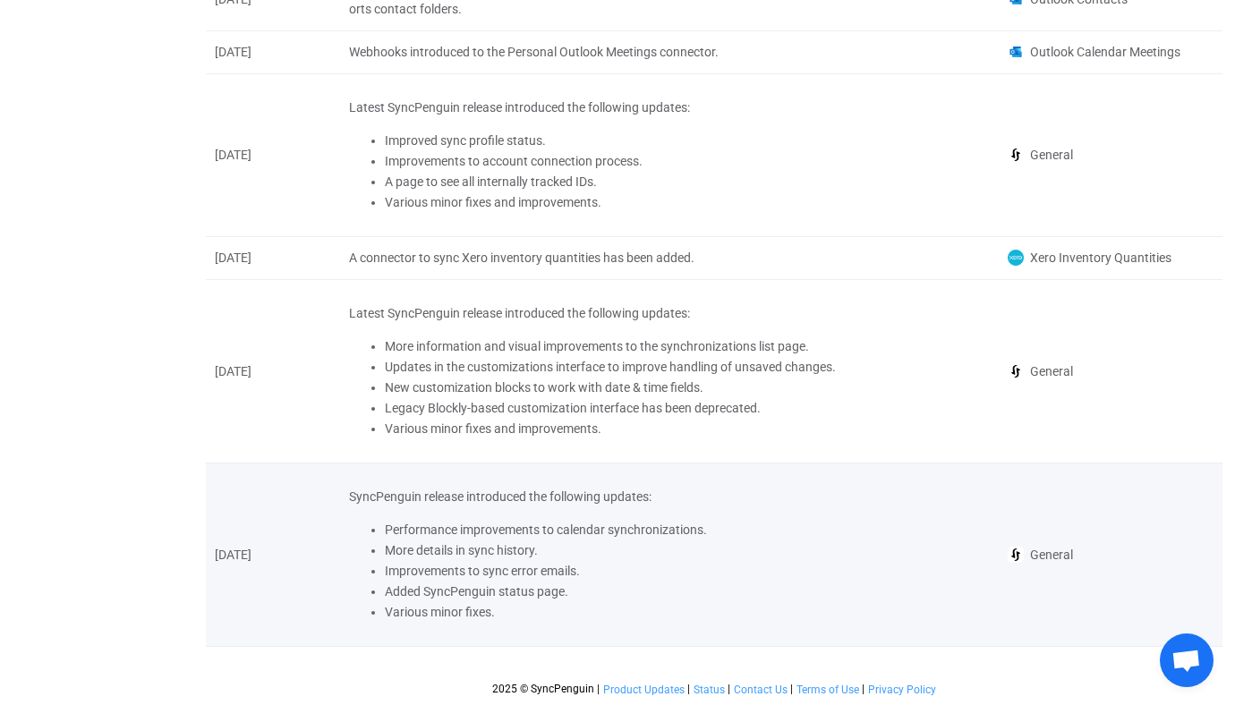
scroll to position [2529, 0]
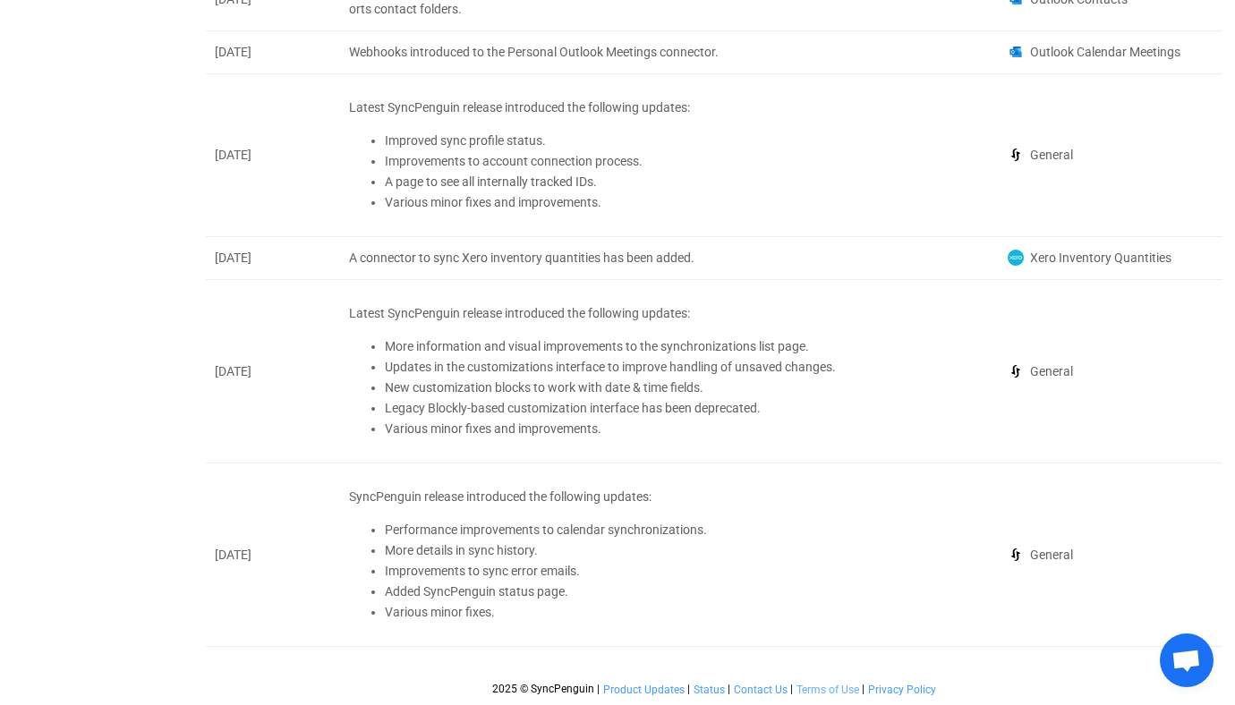
click at [810, 674] on span "Terms of Use" at bounding box center [827, 689] width 63 height 13
click at [895, 674] on span "Privacy Policy" at bounding box center [902, 689] width 68 height 13
